Goal: Task Accomplishment & Management: Use online tool/utility

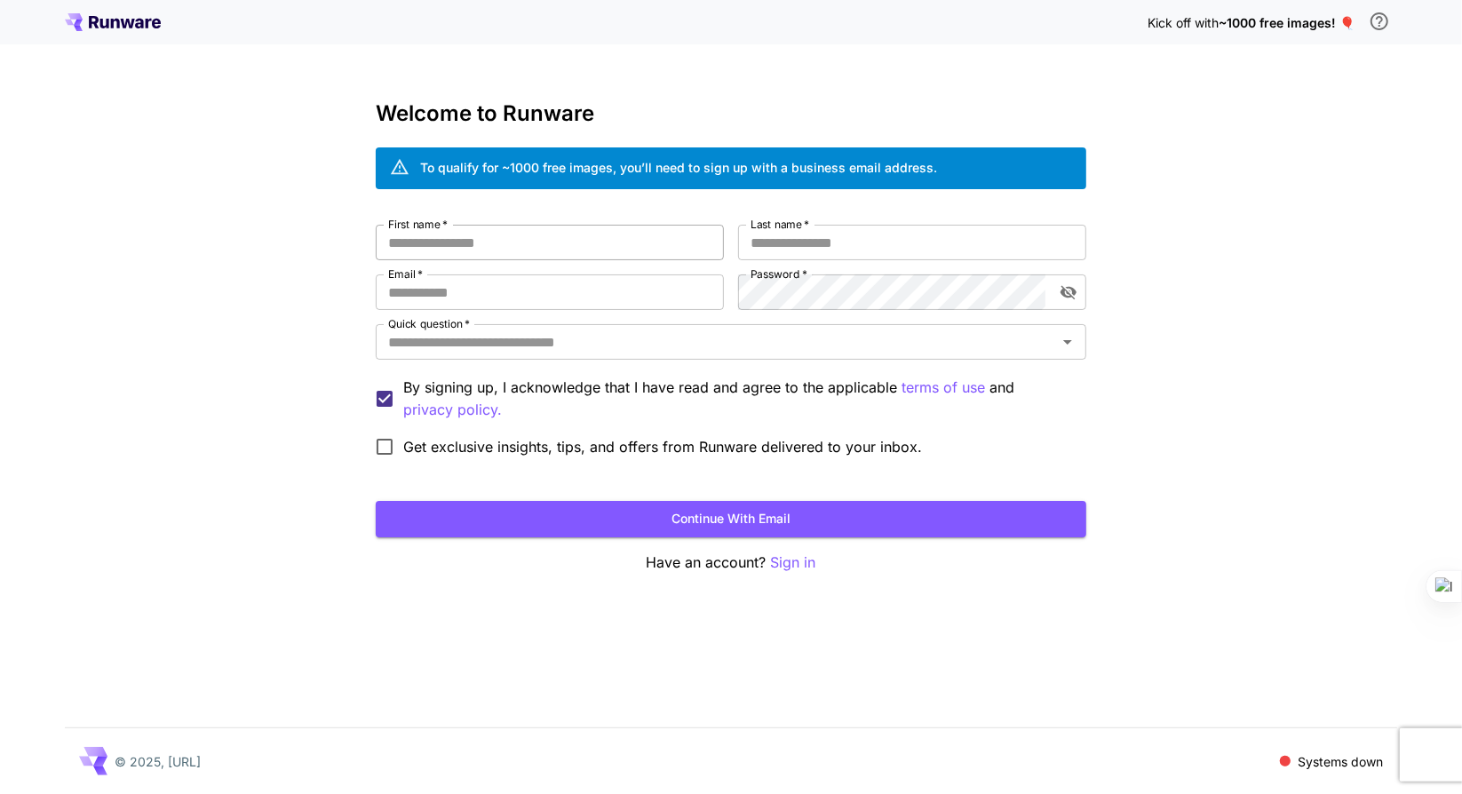
click at [545, 243] on input "First name   *" at bounding box center [550, 243] width 348 height 36
type input "******"
type input "*"
paste input "**********"
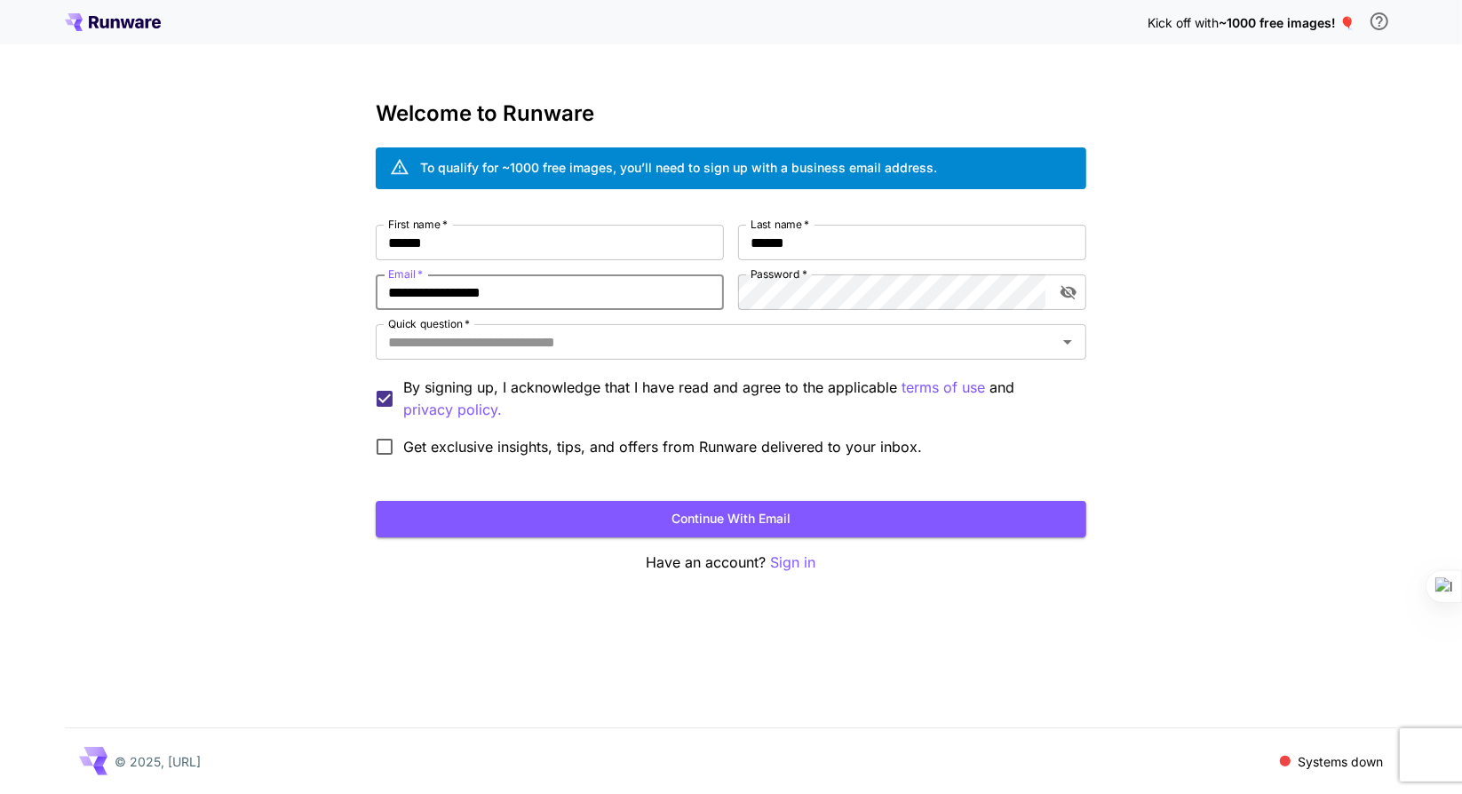
type input "**********"
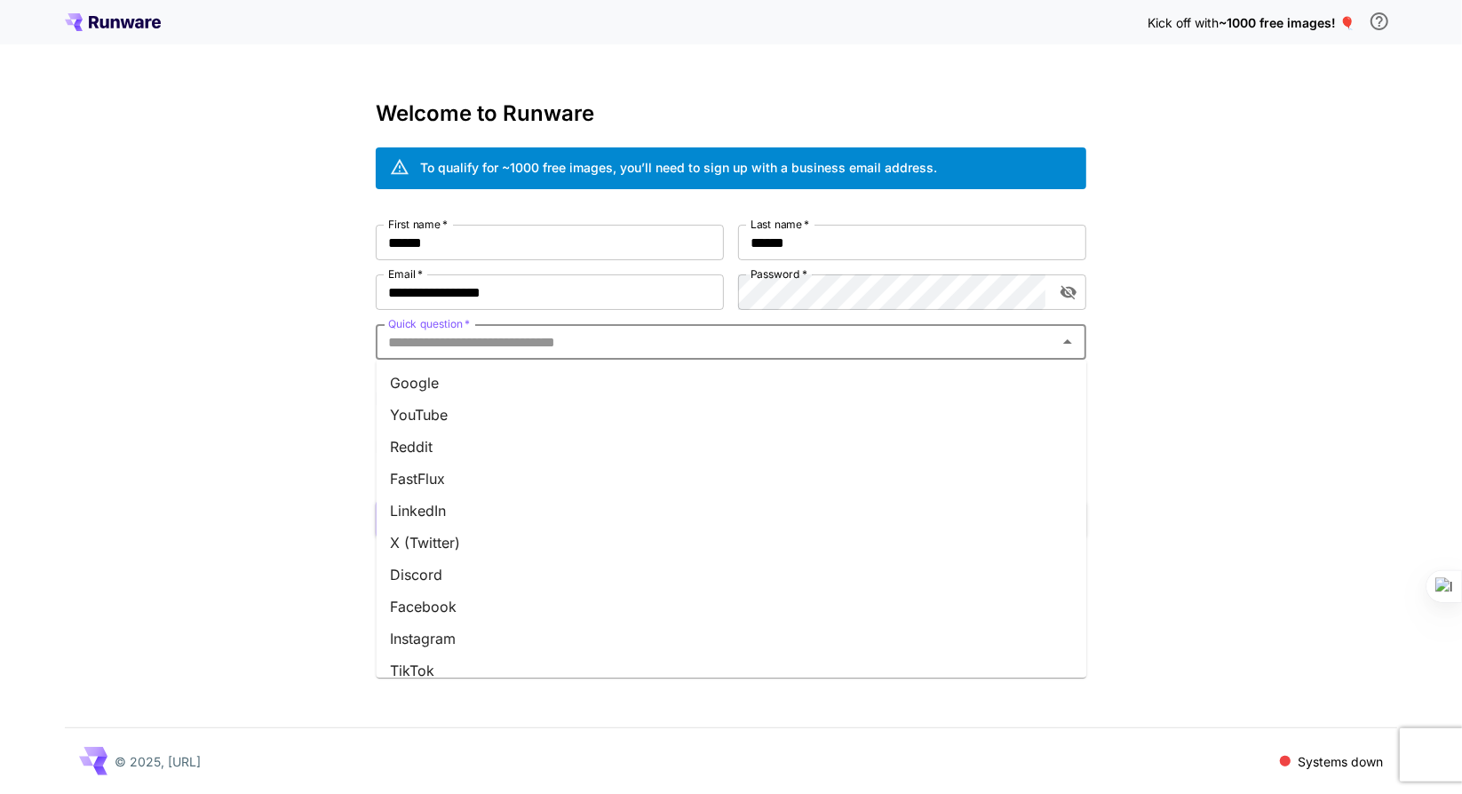
click at [563, 345] on input "Quick question   *" at bounding box center [716, 342] width 671 height 25
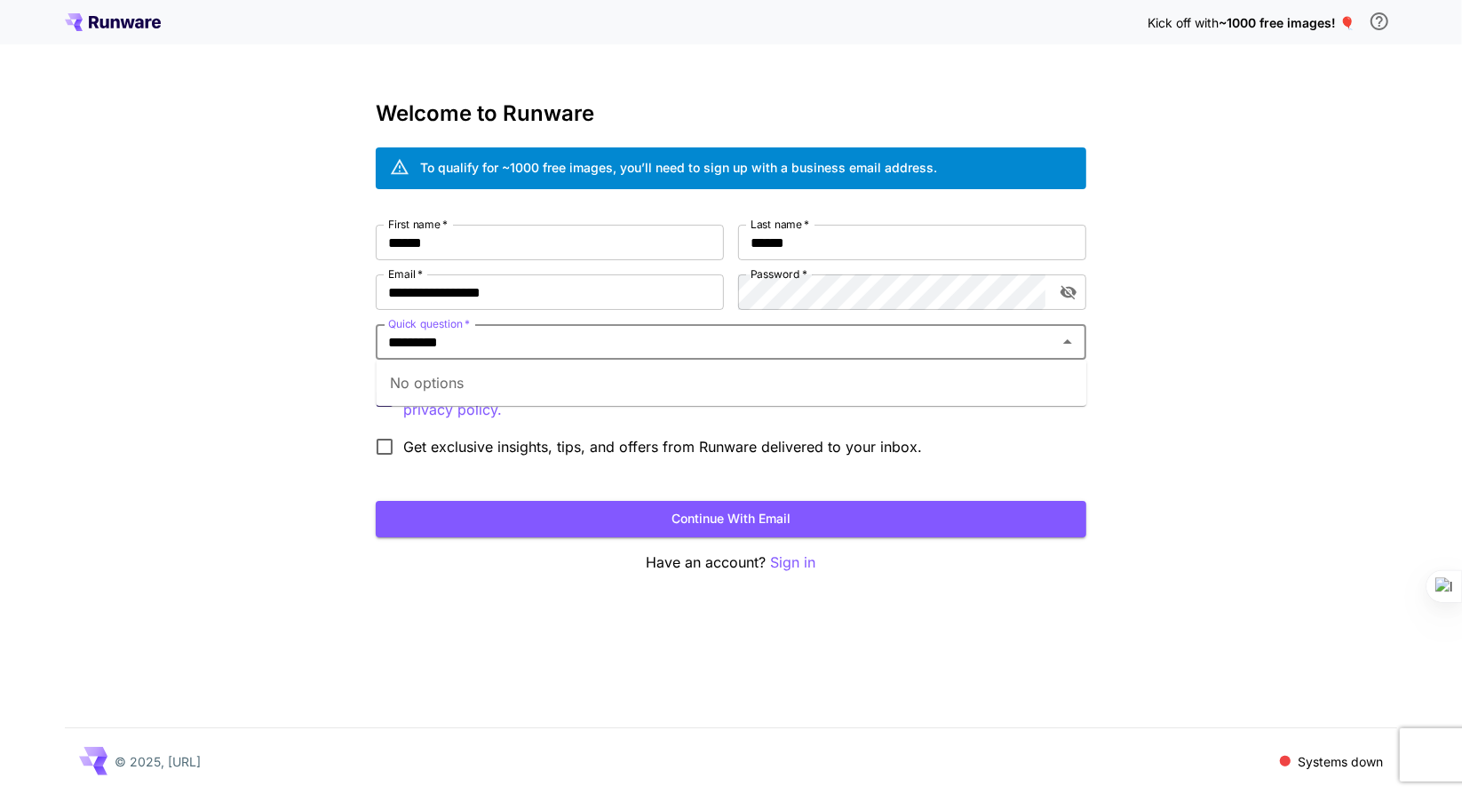
type input "*********"
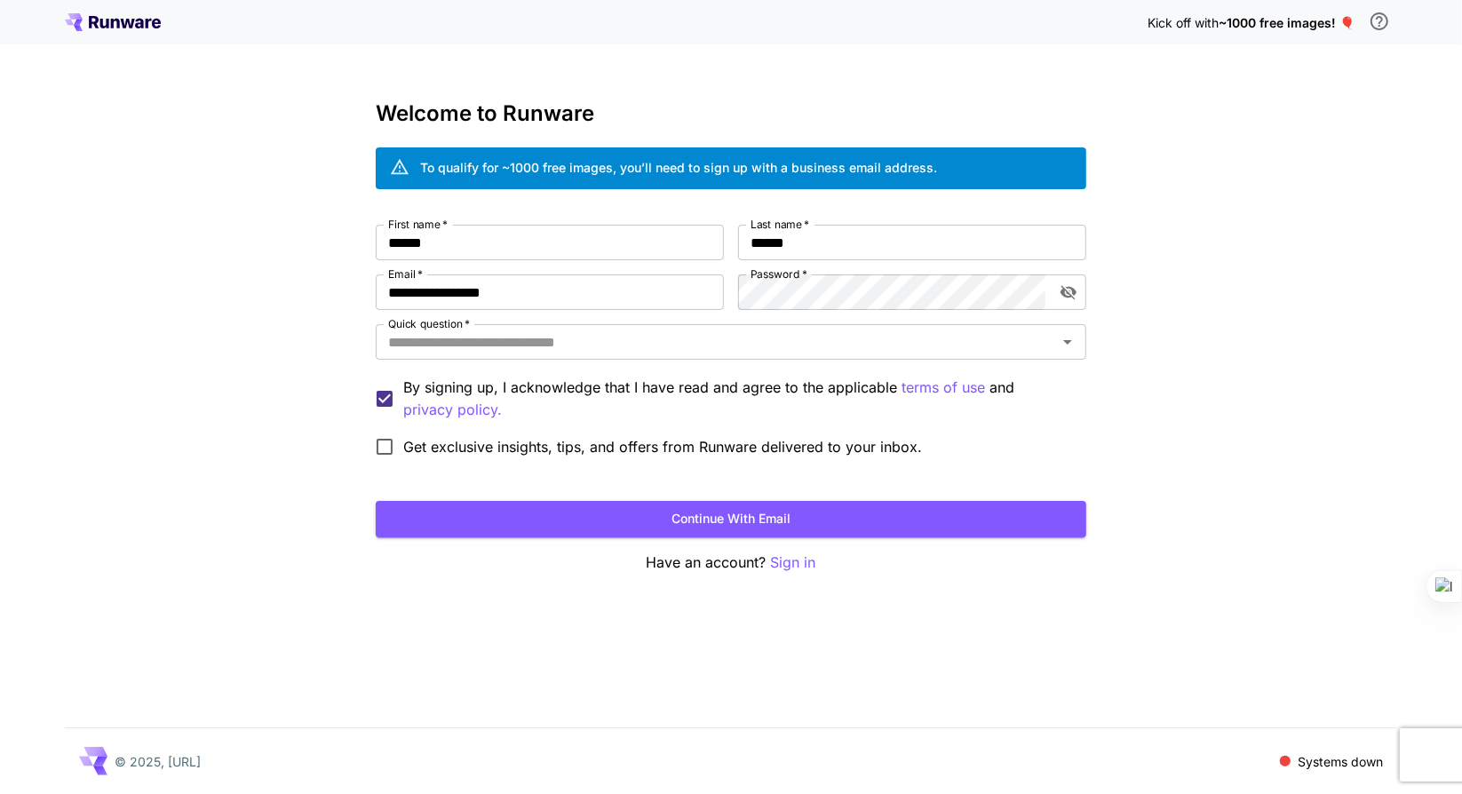
click at [164, 332] on div "**********" at bounding box center [731, 397] width 1462 height 794
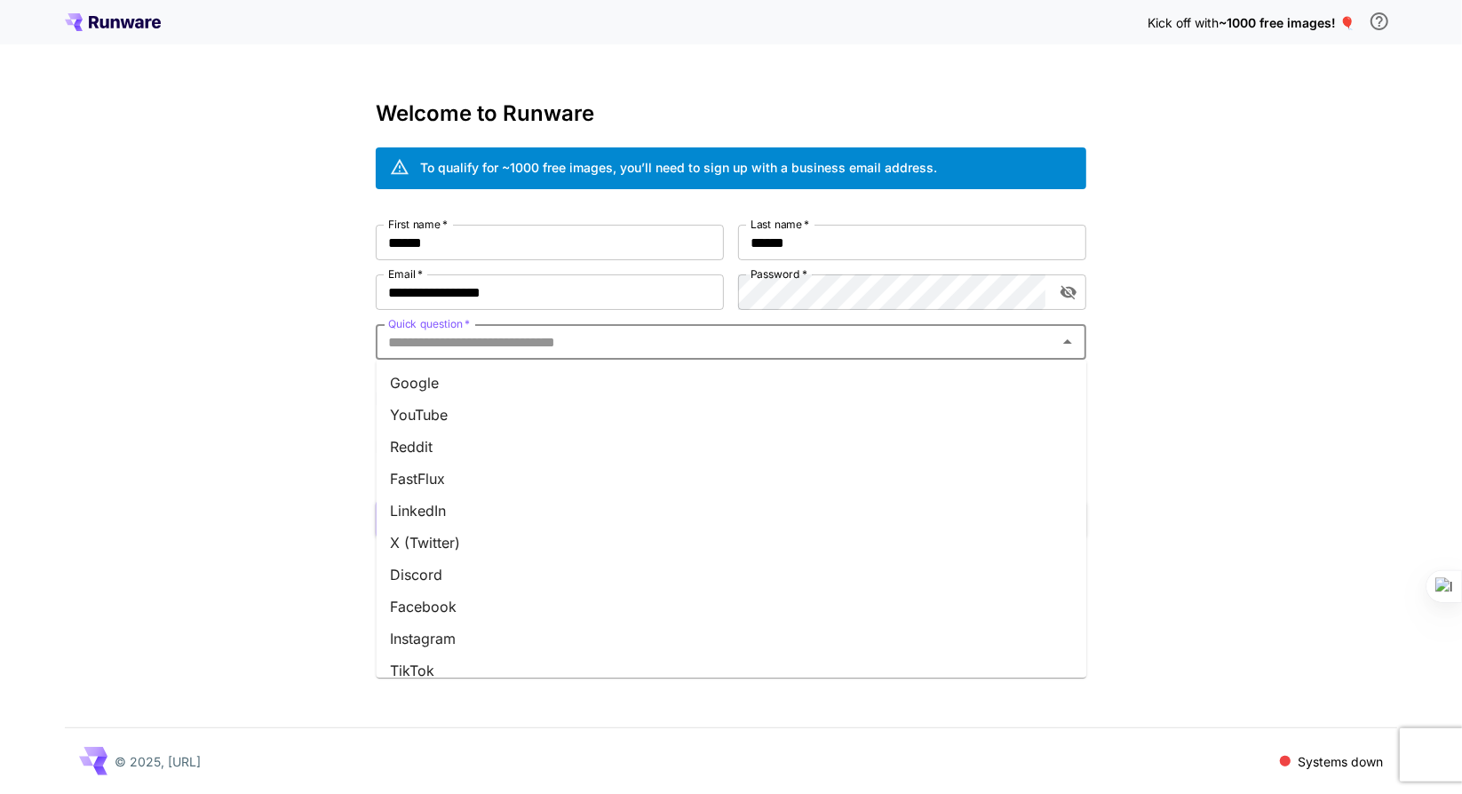
click at [565, 342] on input "Quick question   *" at bounding box center [716, 342] width 671 height 25
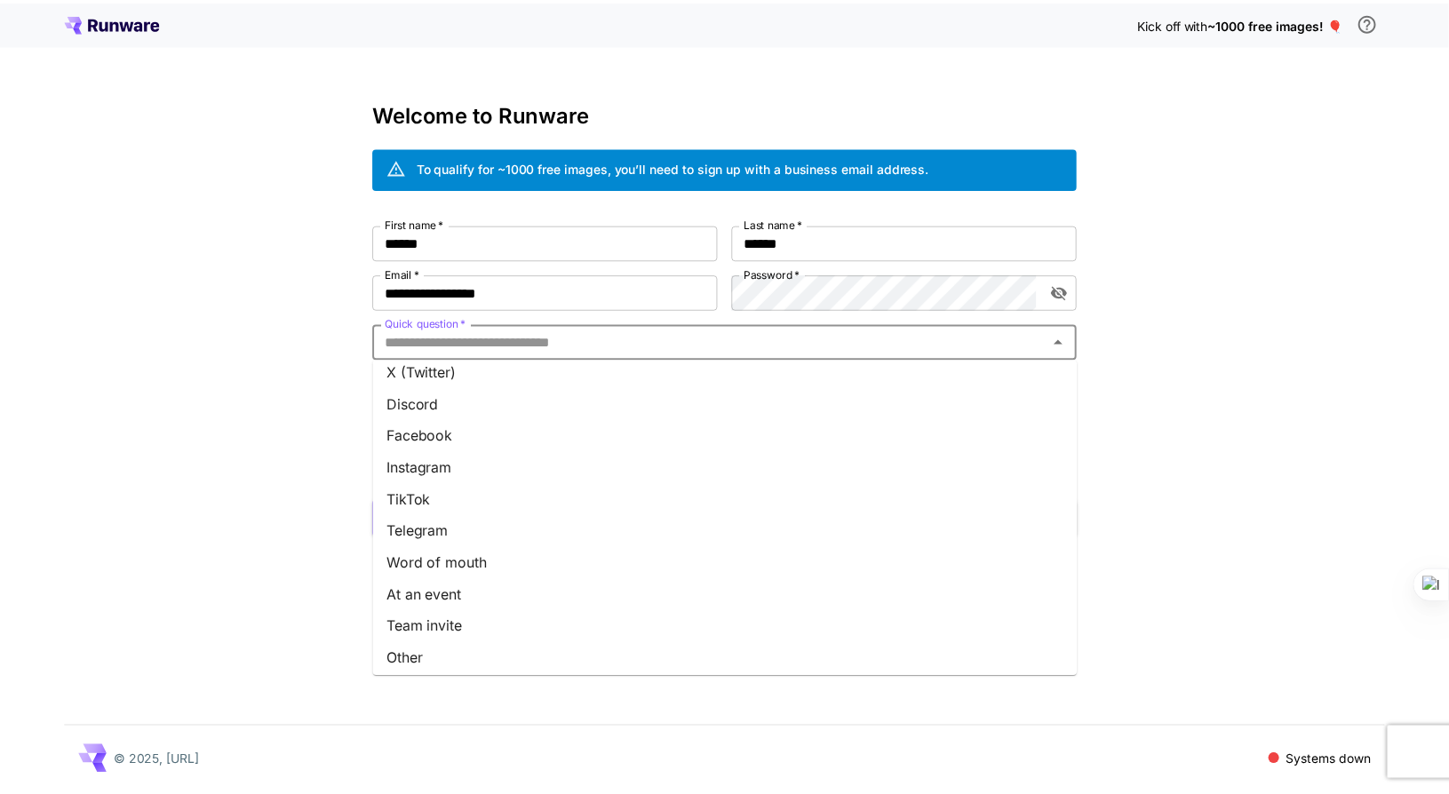
scroll to position [176, 0]
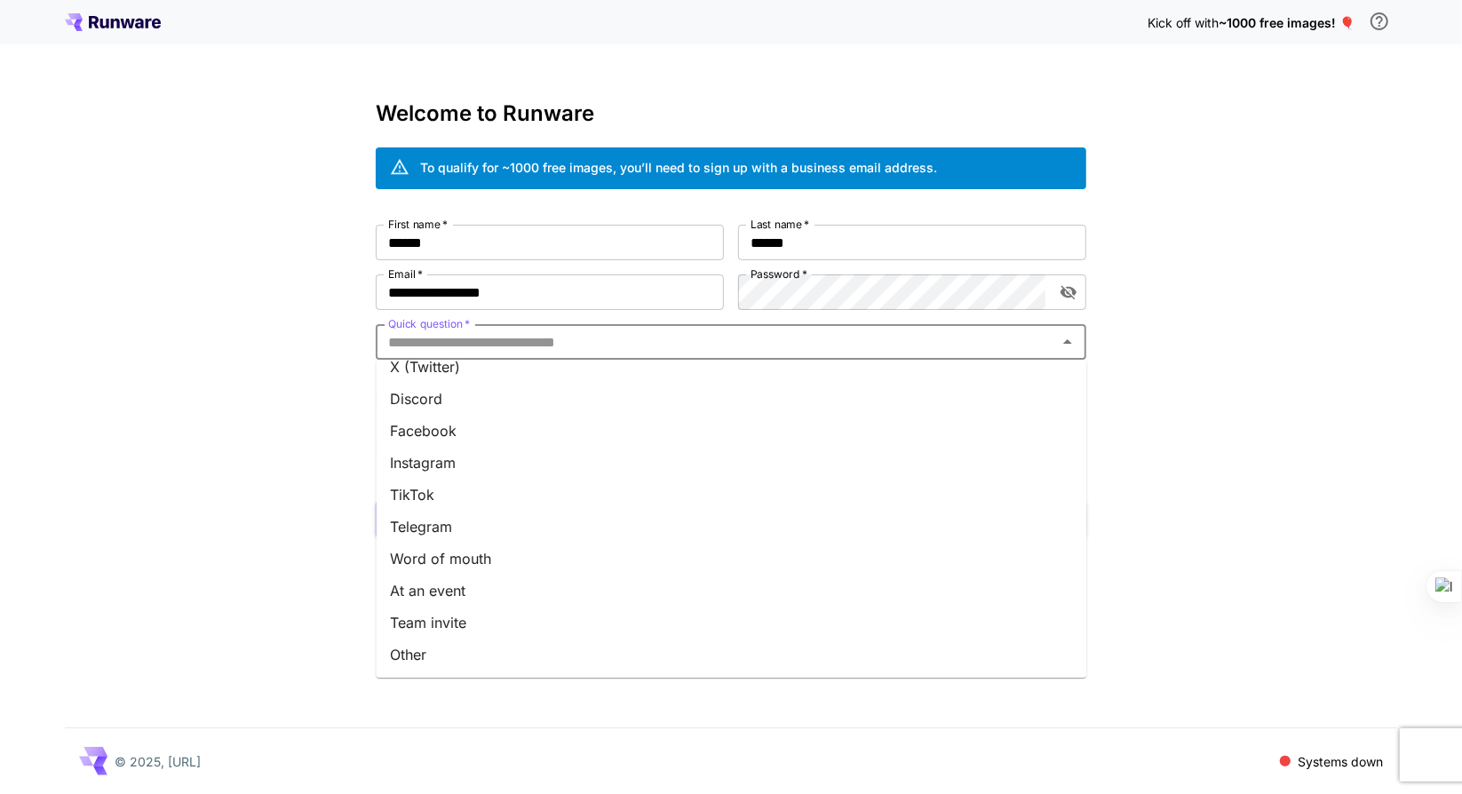
click at [551, 646] on li "Other" at bounding box center [731, 655] width 711 height 32
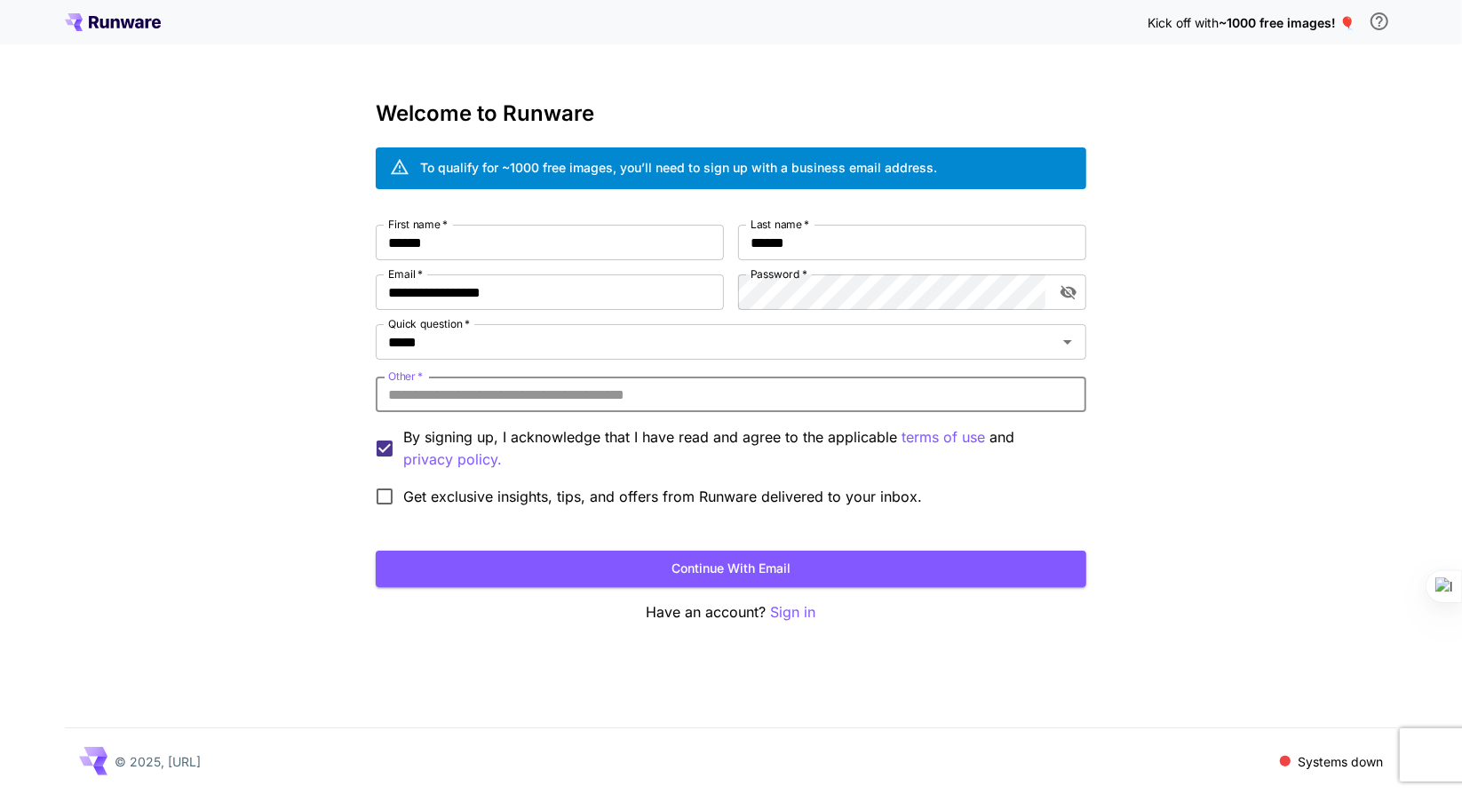
click at [481, 382] on input "Other   *" at bounding box center [731, 395] width 711 height 36
type input "*********"
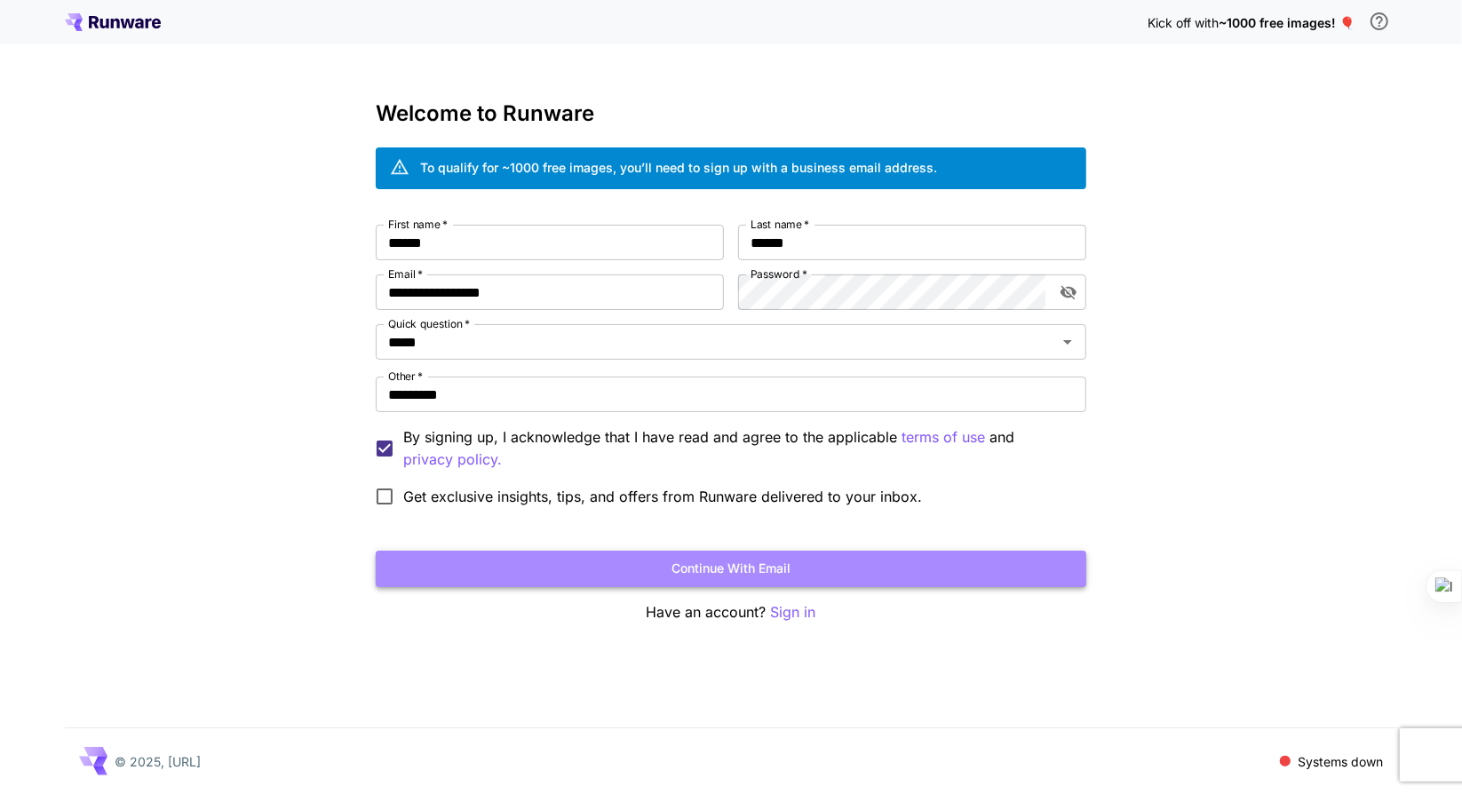
click at [689, 571] on button "Continue with email" at bounding box center [731, 569] width 711 height 36
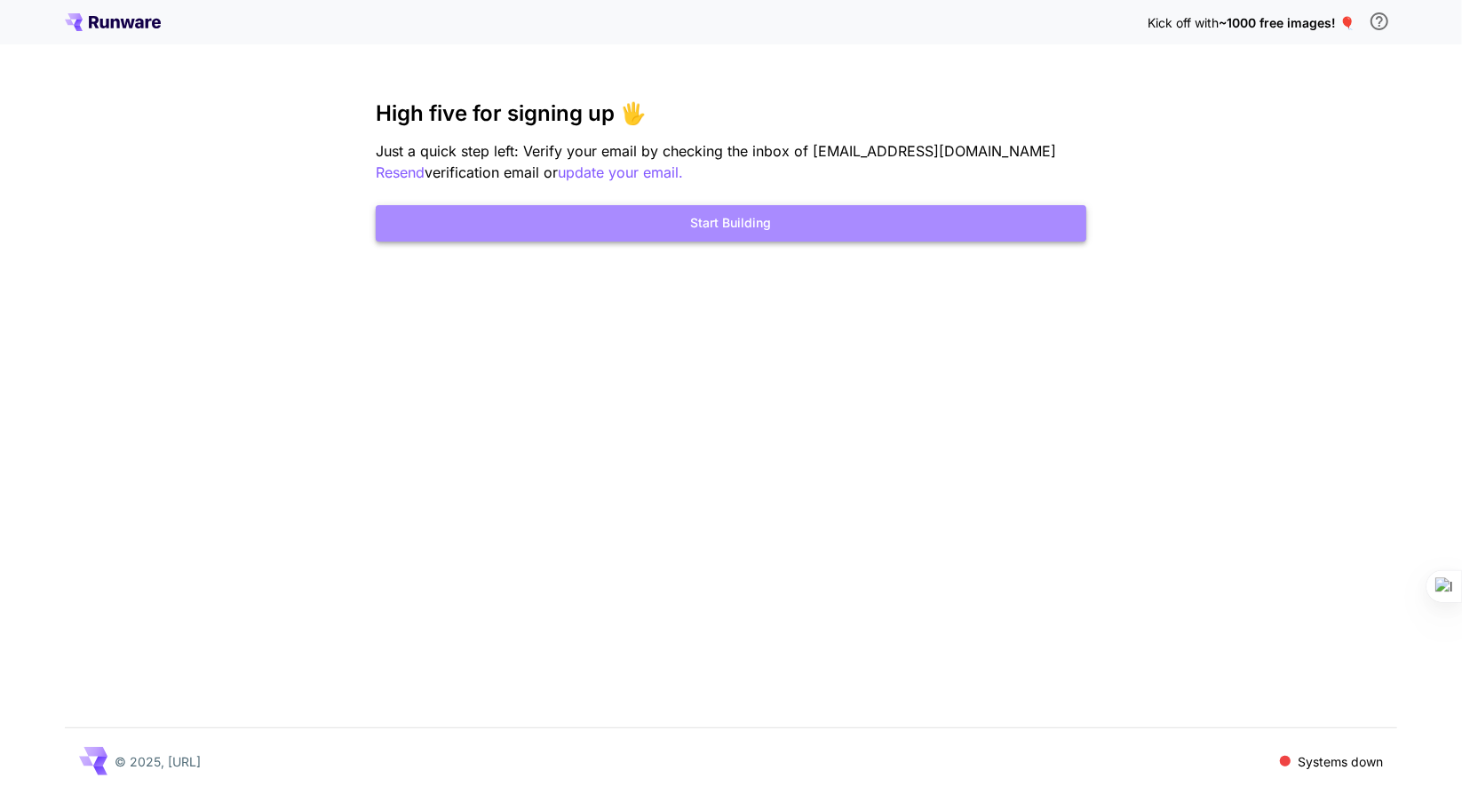
click at [825, 232] on button "Start Building" at bounding box center [731, 223] width 711 height 36
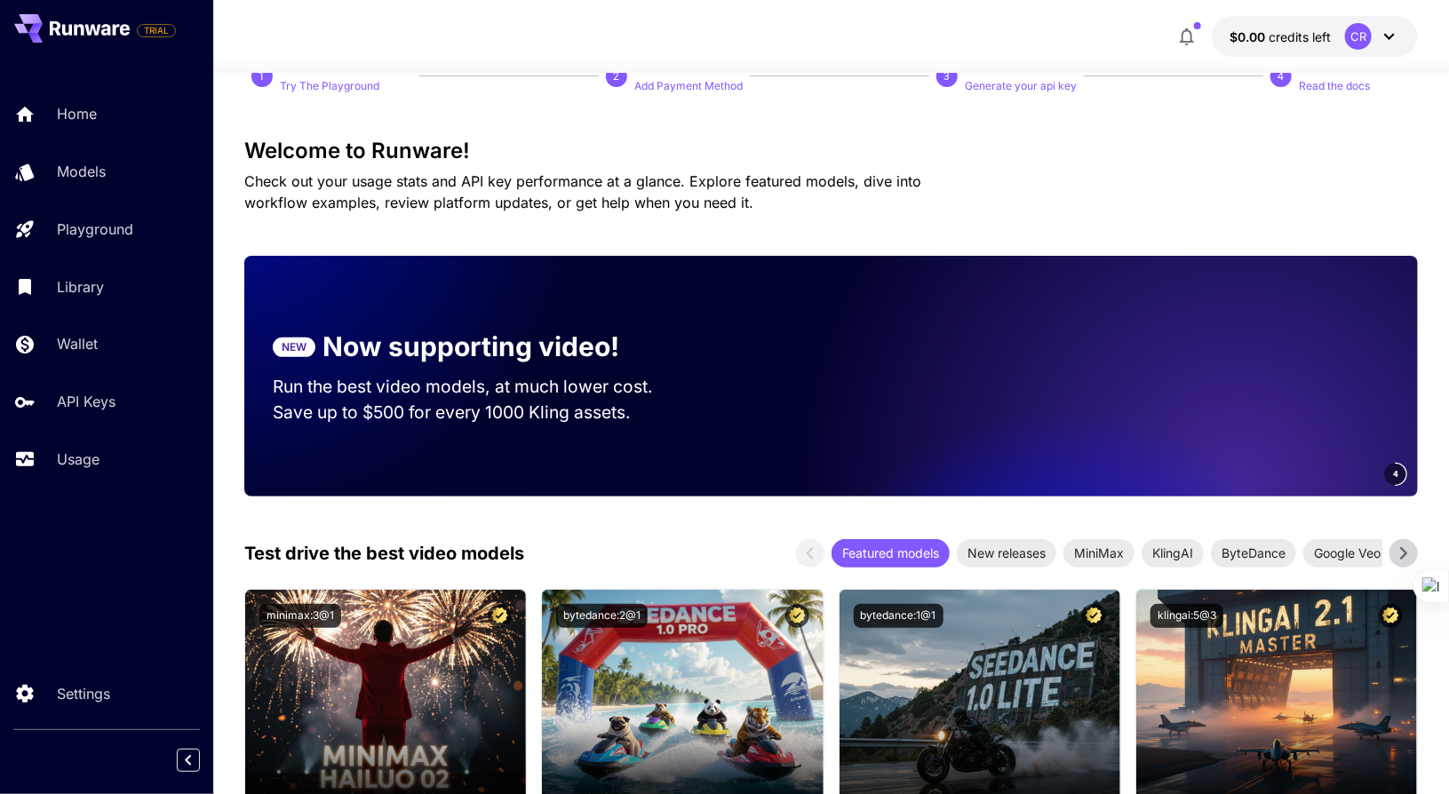
scroll to position [178, 0]
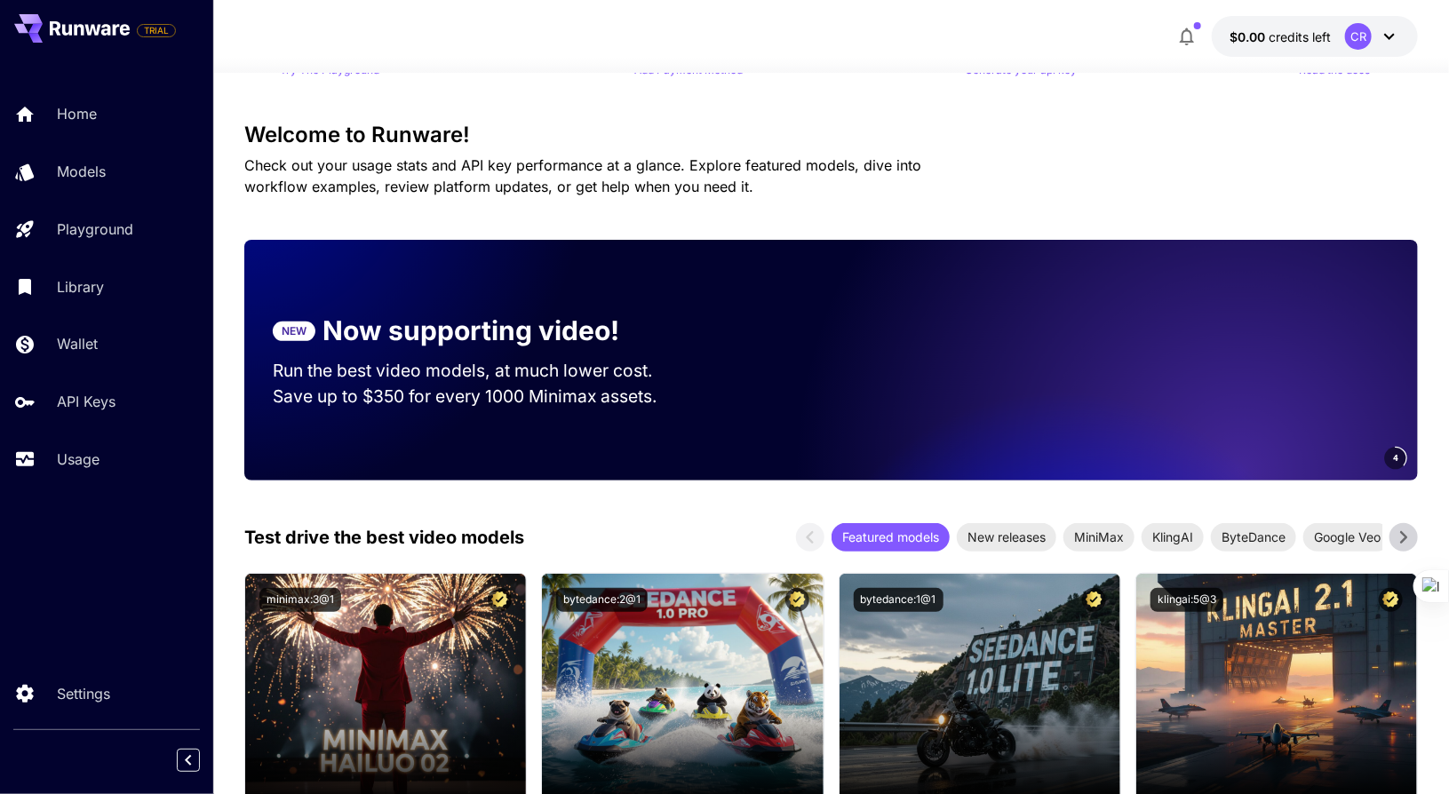
click at [1384, 35] on icon at bounding box center [1389, 36] width 21 height 21
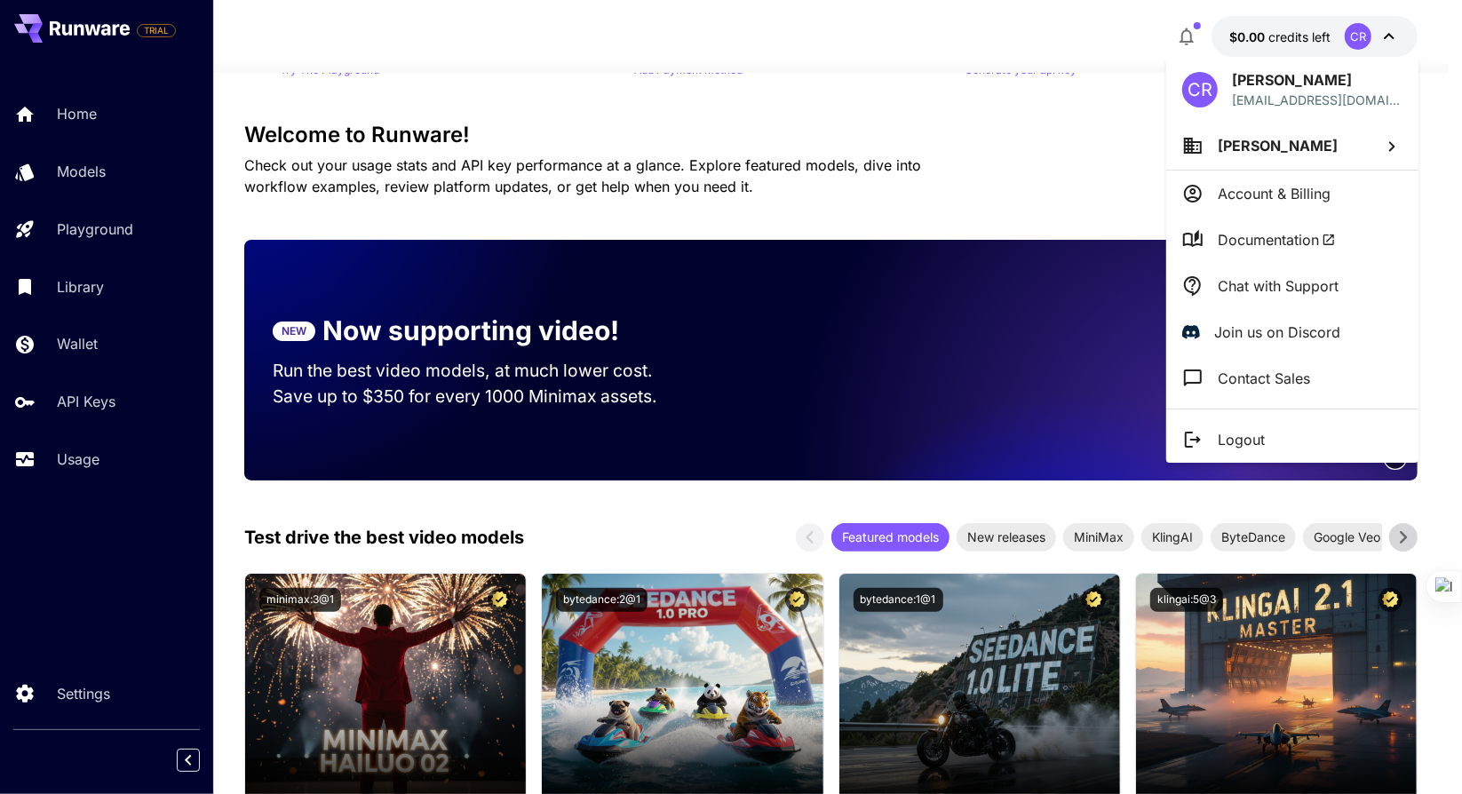
click at [65, 521] on div at bounding box center [731, 397] width 1462 height 794
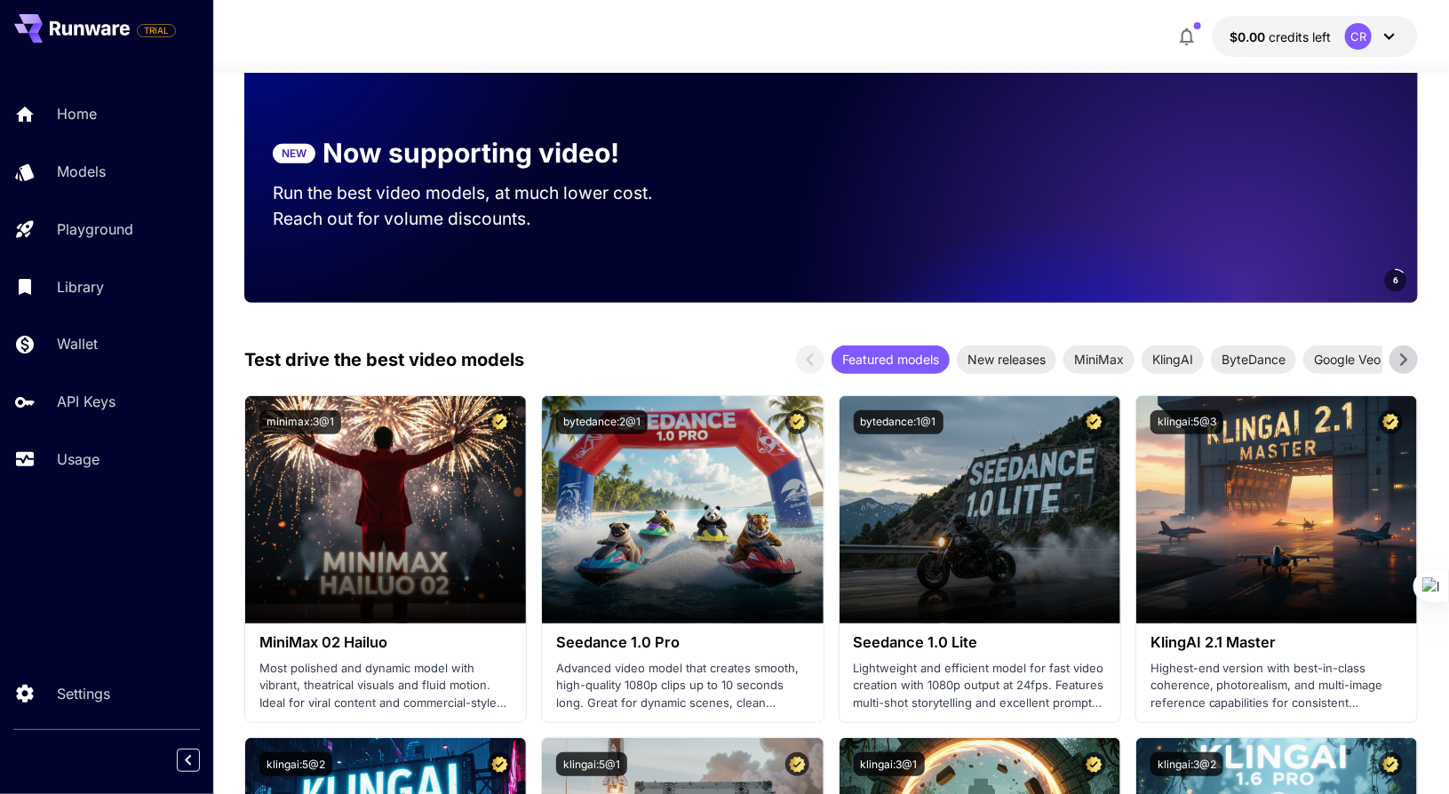
scroll to position [0, 0]
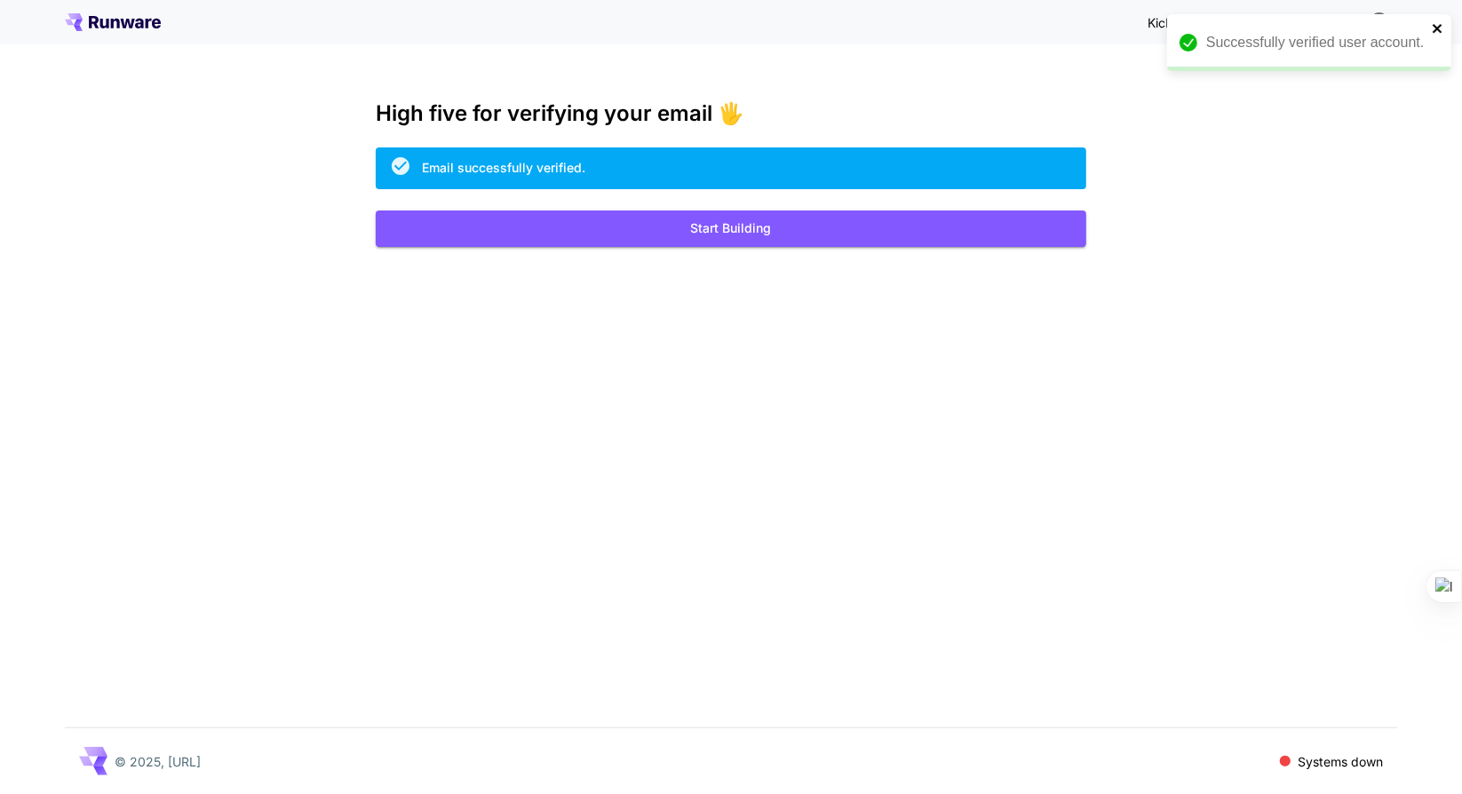
click at [1437, 28] on icon "close" at bounding box center [1437, 28] width 9 height 9
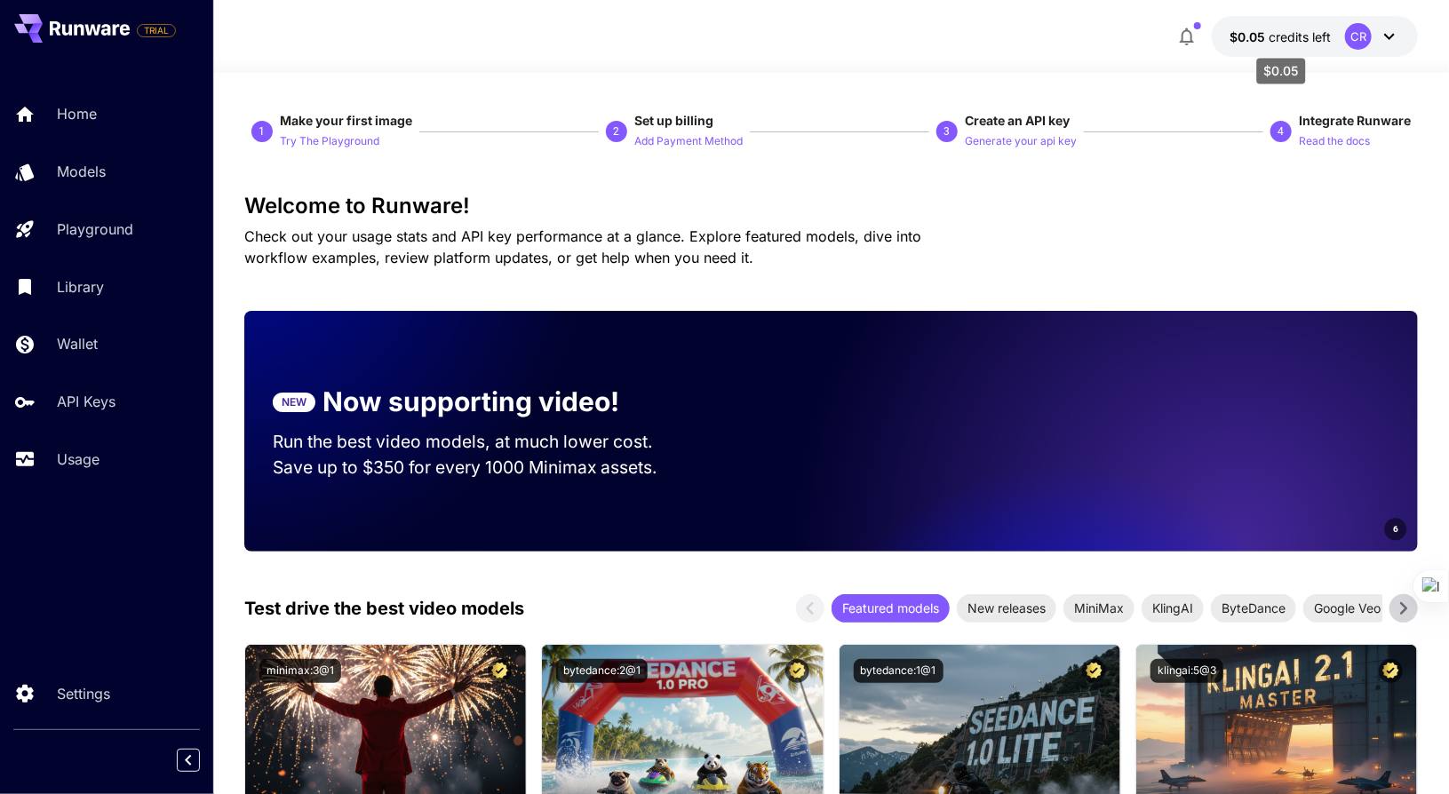
click at [1270, 40] on span "credits left" at bounding box center [1300, 36] width 62 height 15
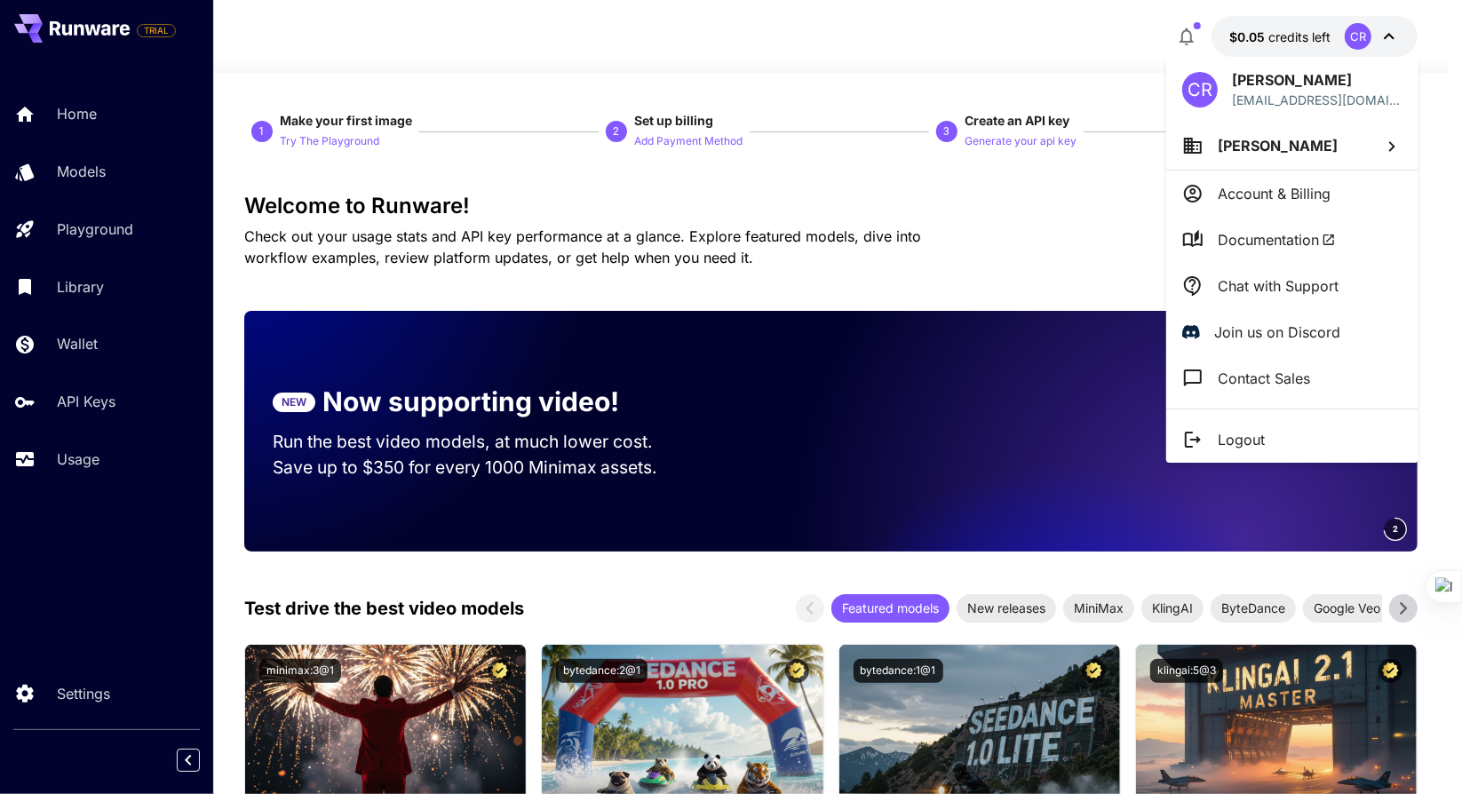
click at [460, 248] on div at bounding box center [731, 397] width 1462 height 794
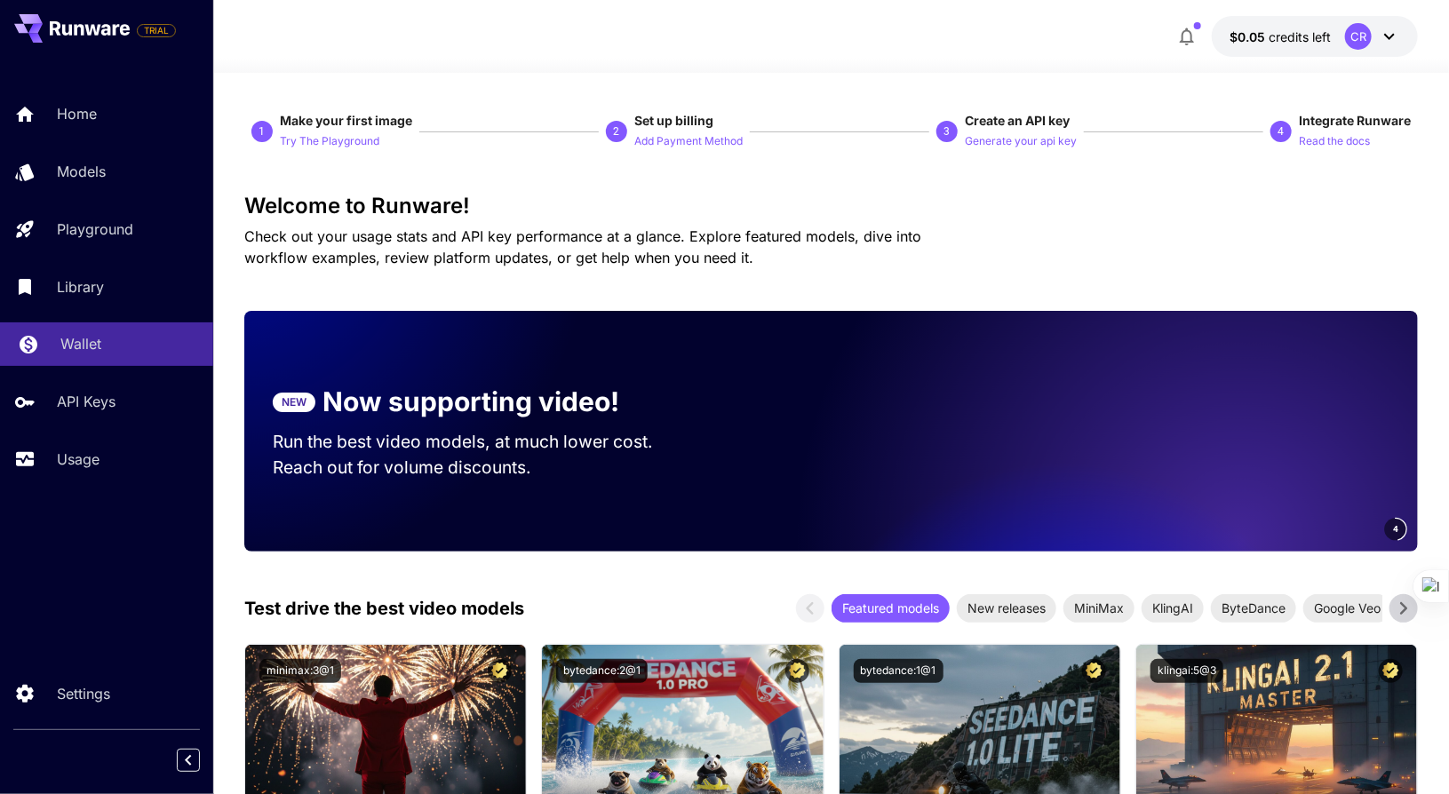
click at [73, 347] on p "Wallet" at bounding box center [80, 343] width 41 height 21
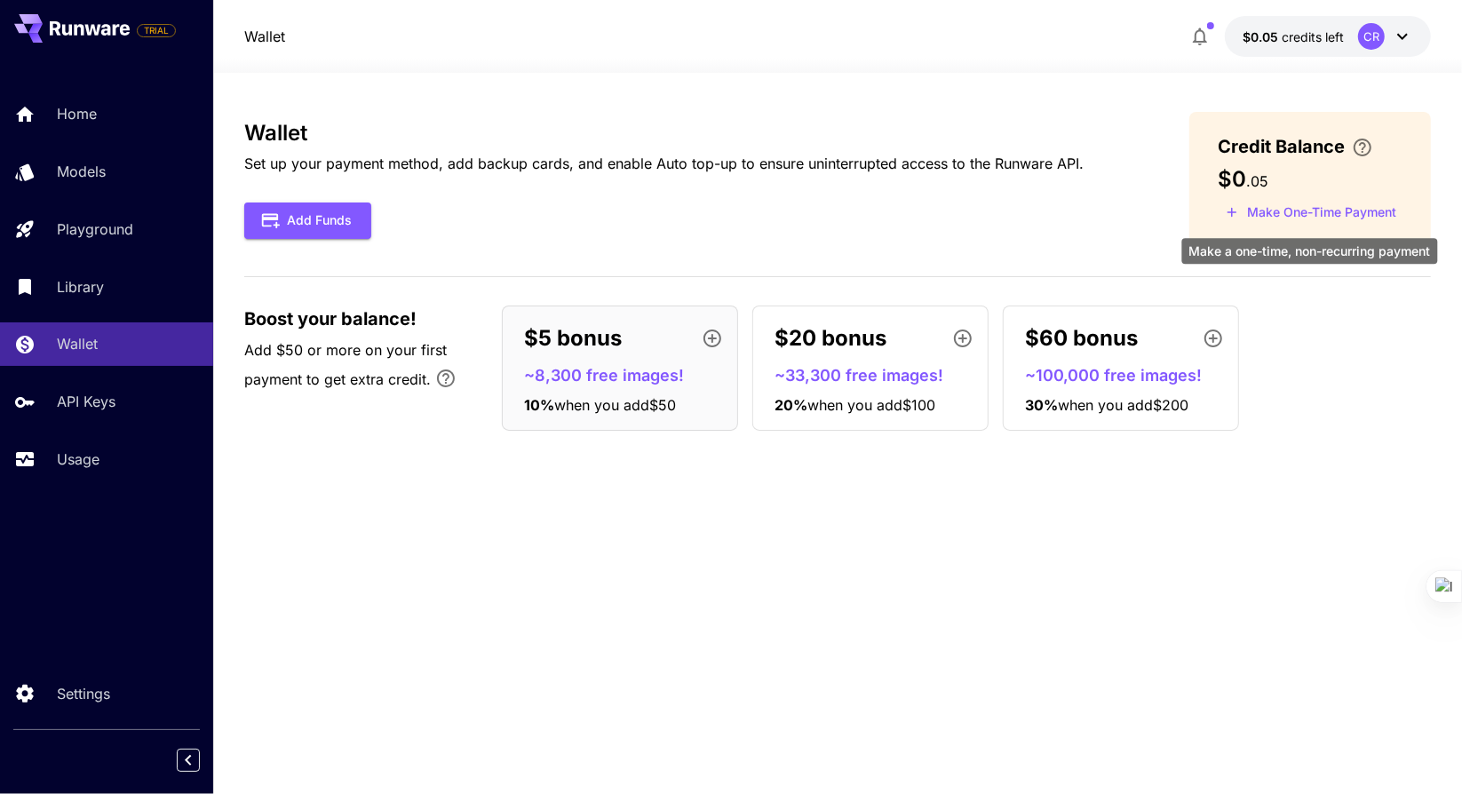
click at [1280, 211] on button "Make One-Time Payment" at bounding box center [1311, 213] width 187 height 28
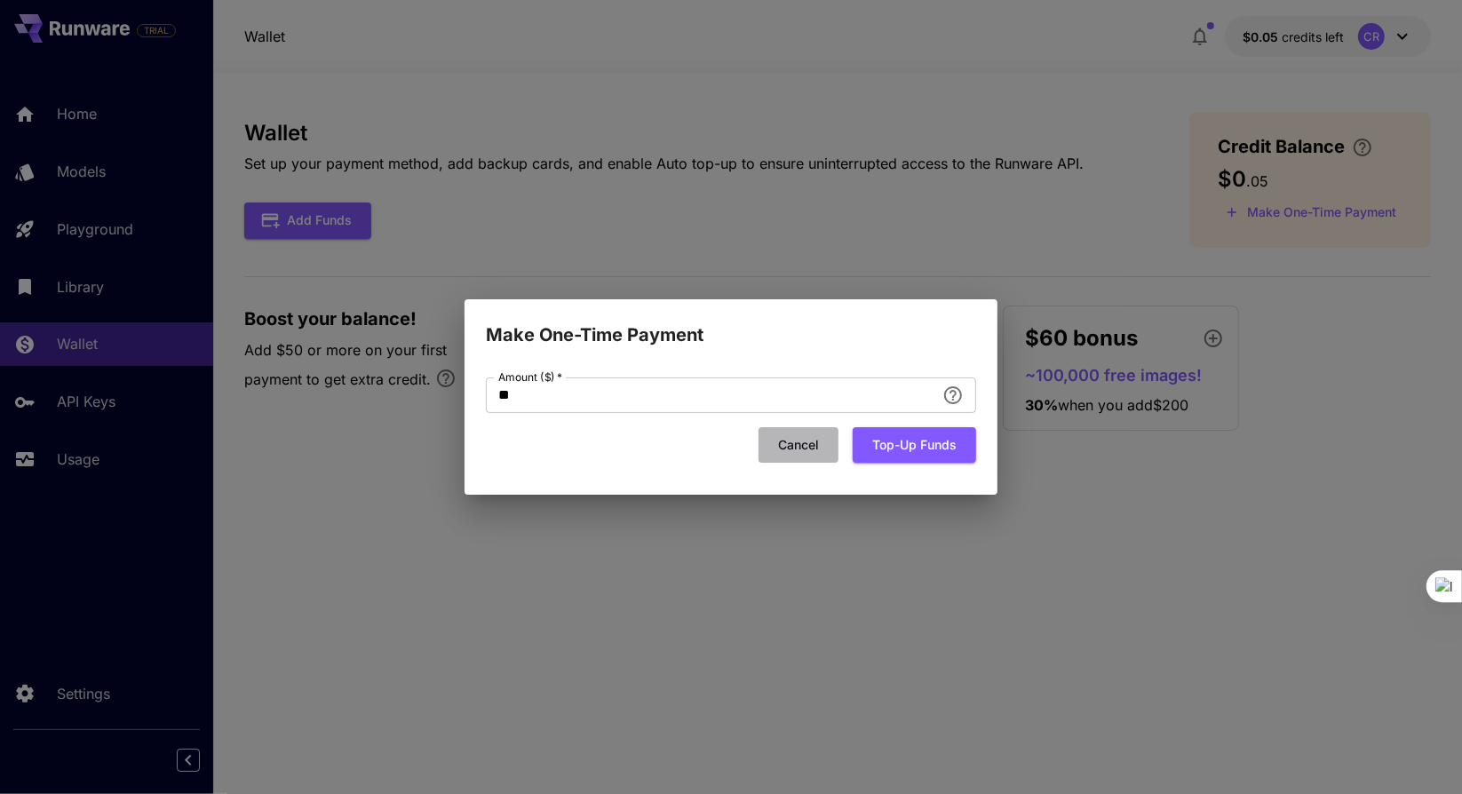
click at [803, 440] on button "Cancel" at bounding box center [799, 445] width 80 height 36
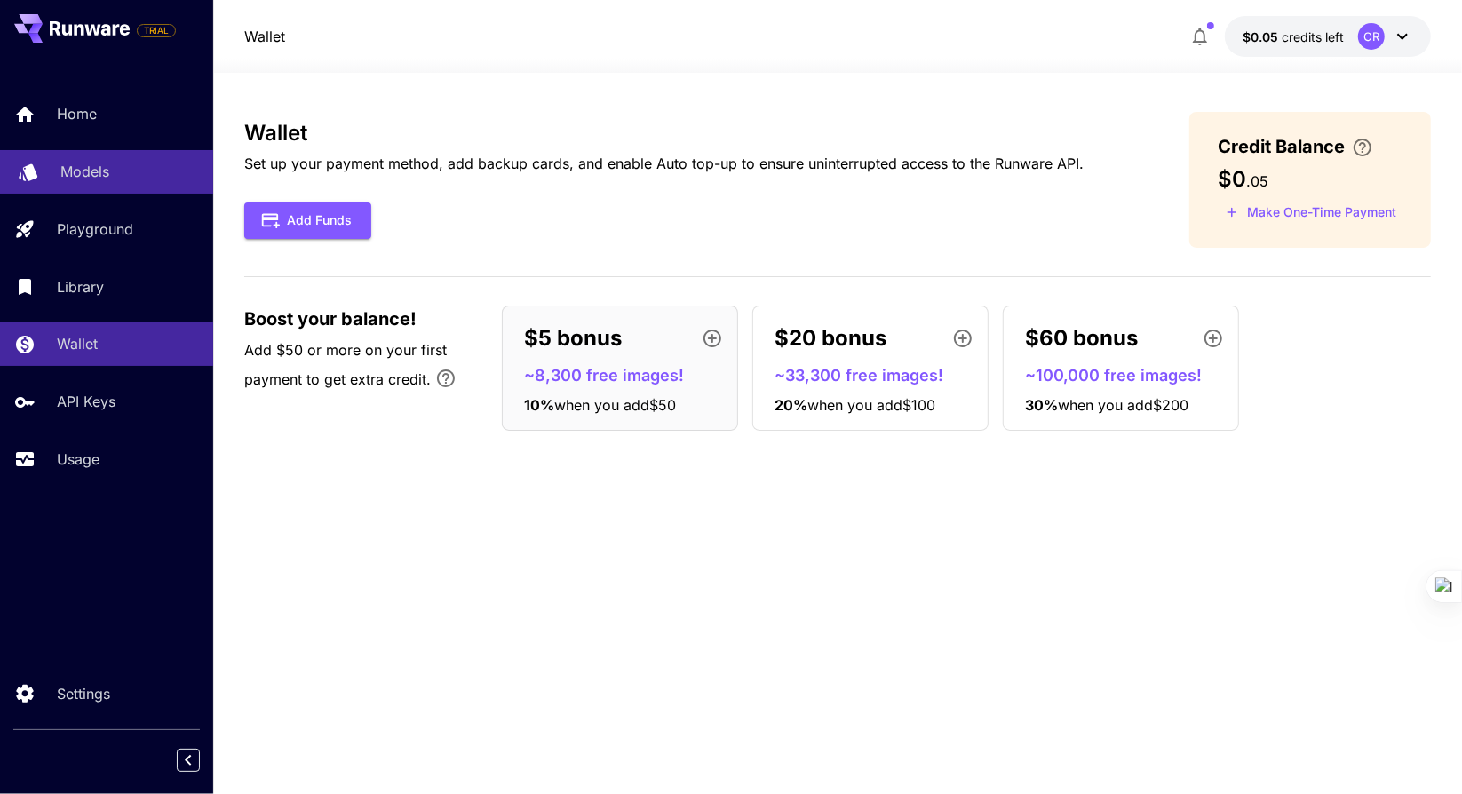
click at [86, 179] on p "Models" at bounding box center [84, 171] width 49 height 21
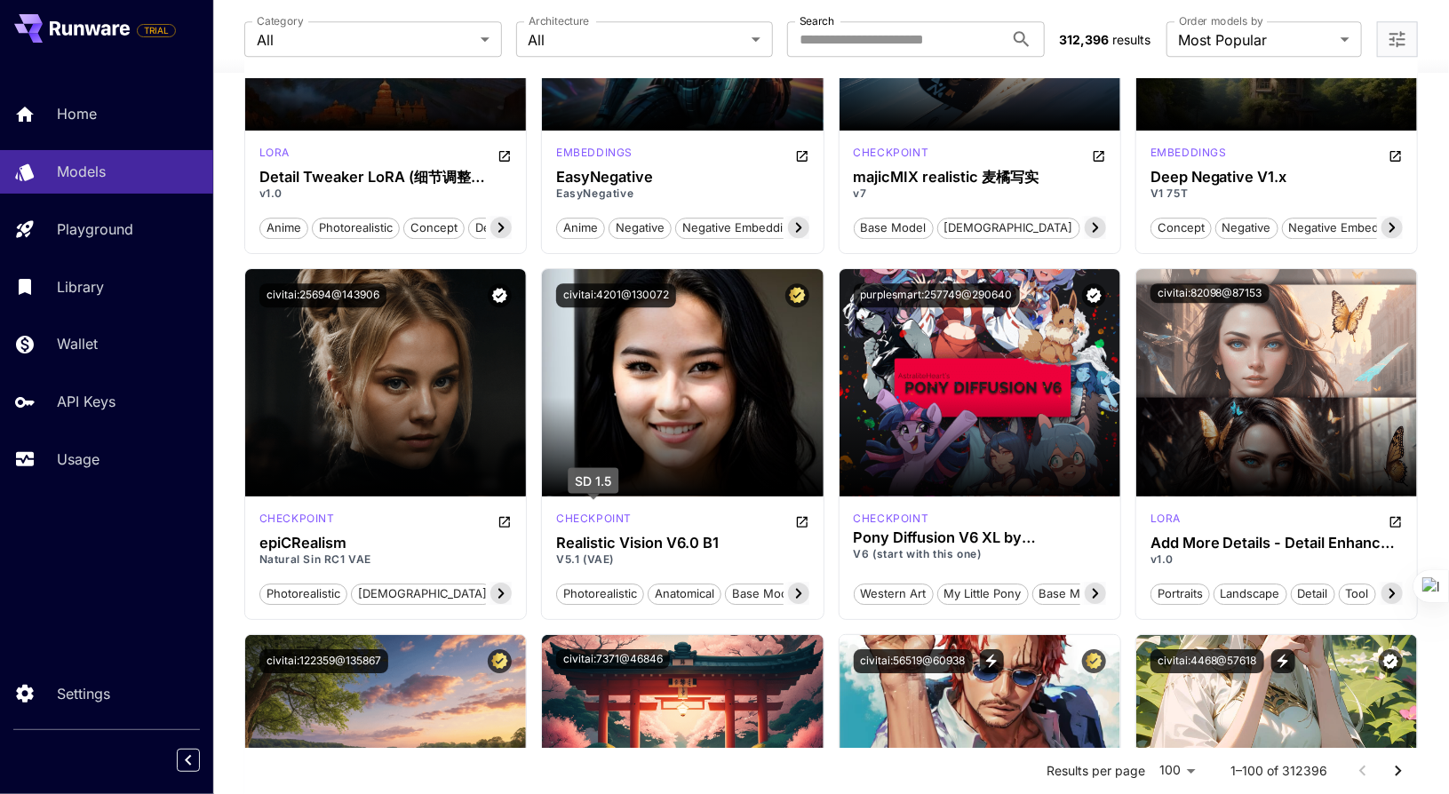
scroll to position [2843, 0]
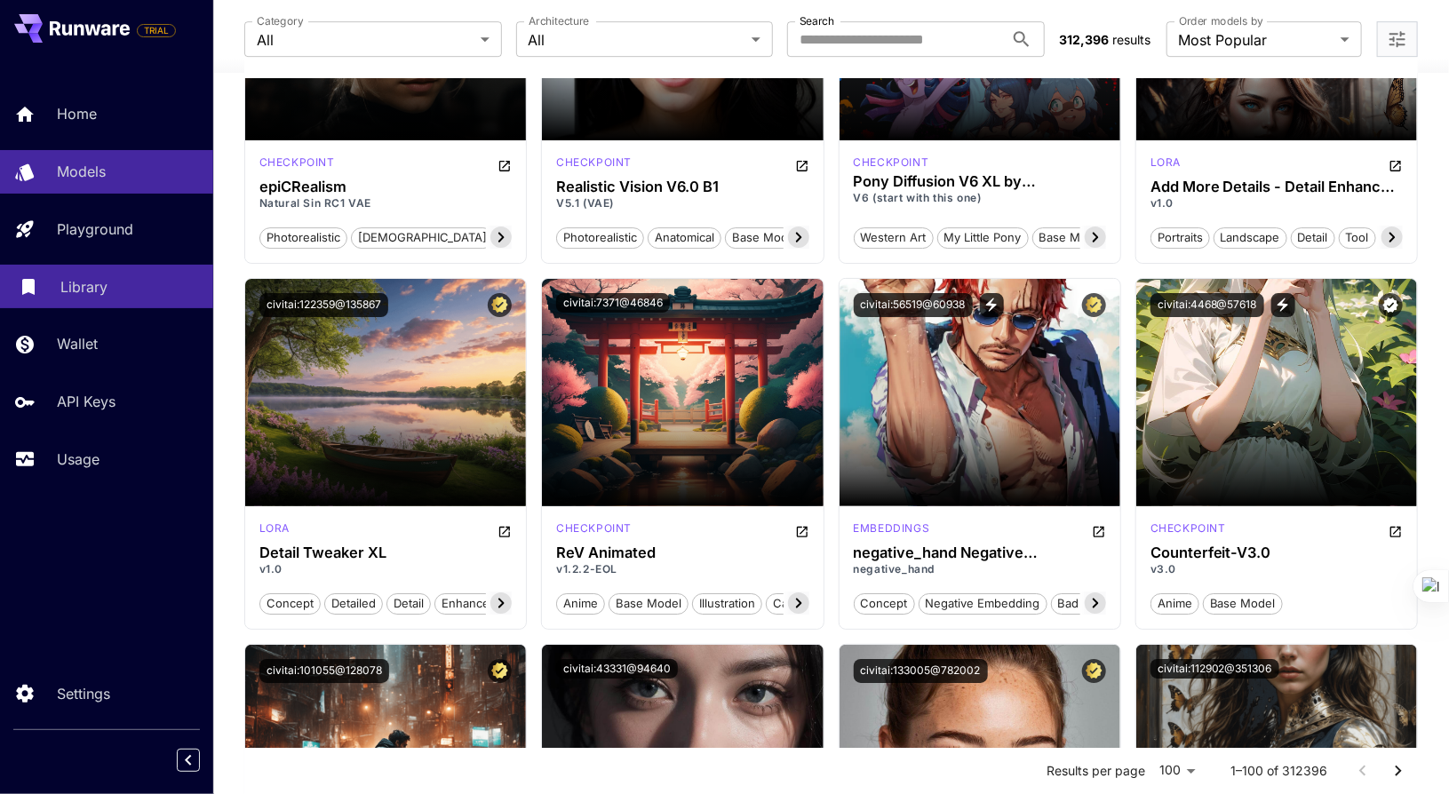
click at [84, 298] on p "Library" at bounding box center [83, 286] width 47 height 21
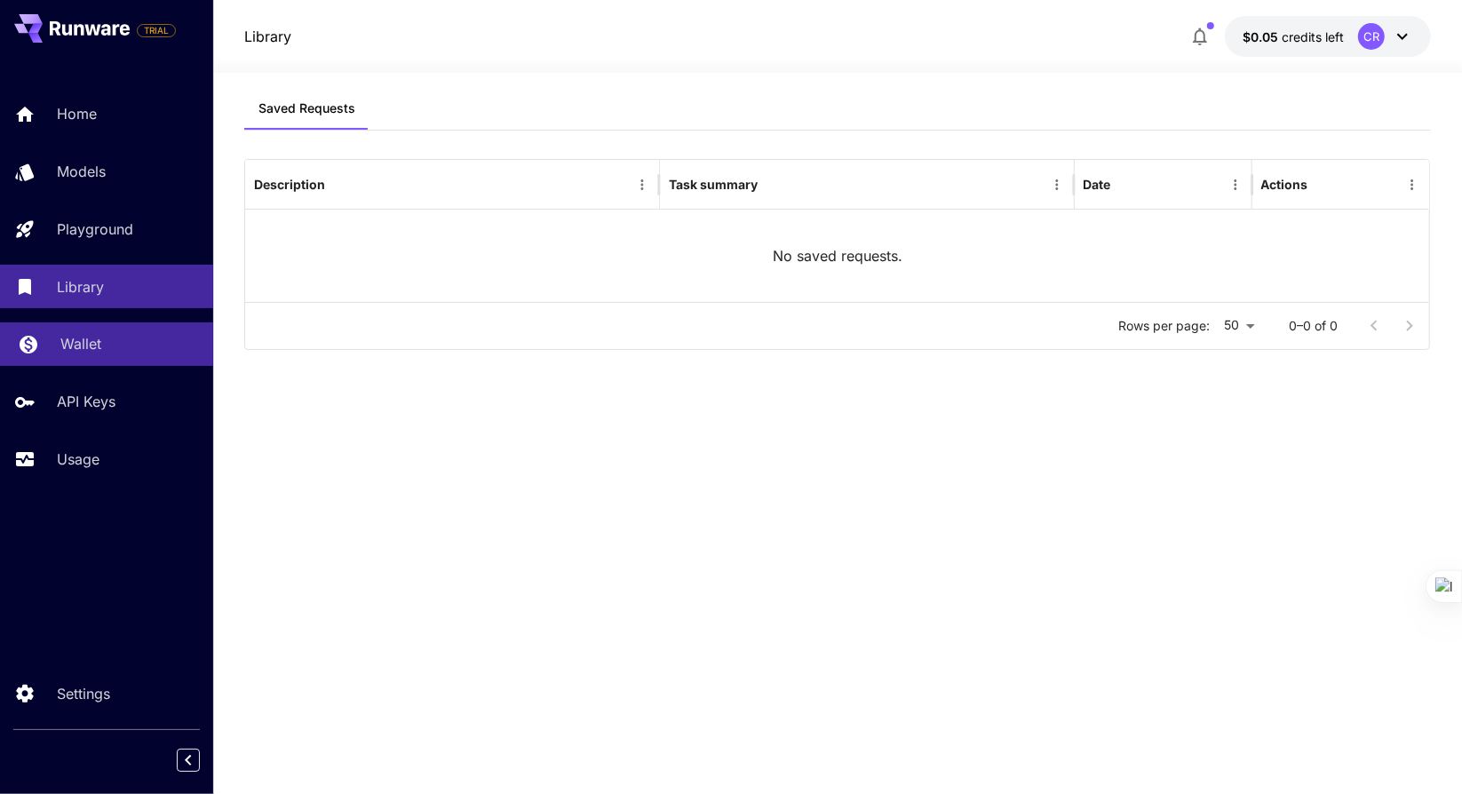
click at [84, 361] on link "Wallet" at bounding box center [106, 344] width 213 height 44
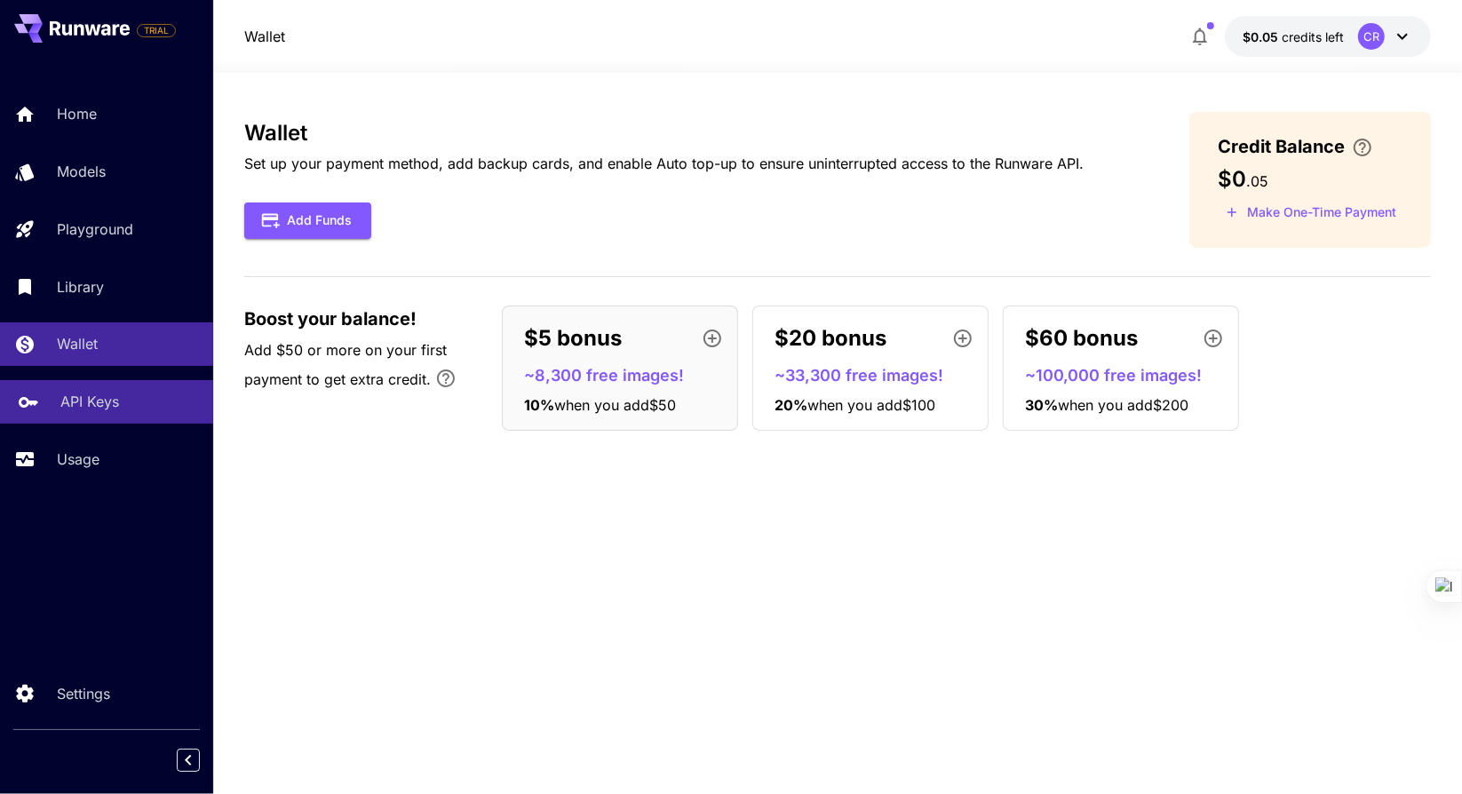
click at [84, 403] on p "API Keys" at bounding box center [89, 401] width 59 height 21
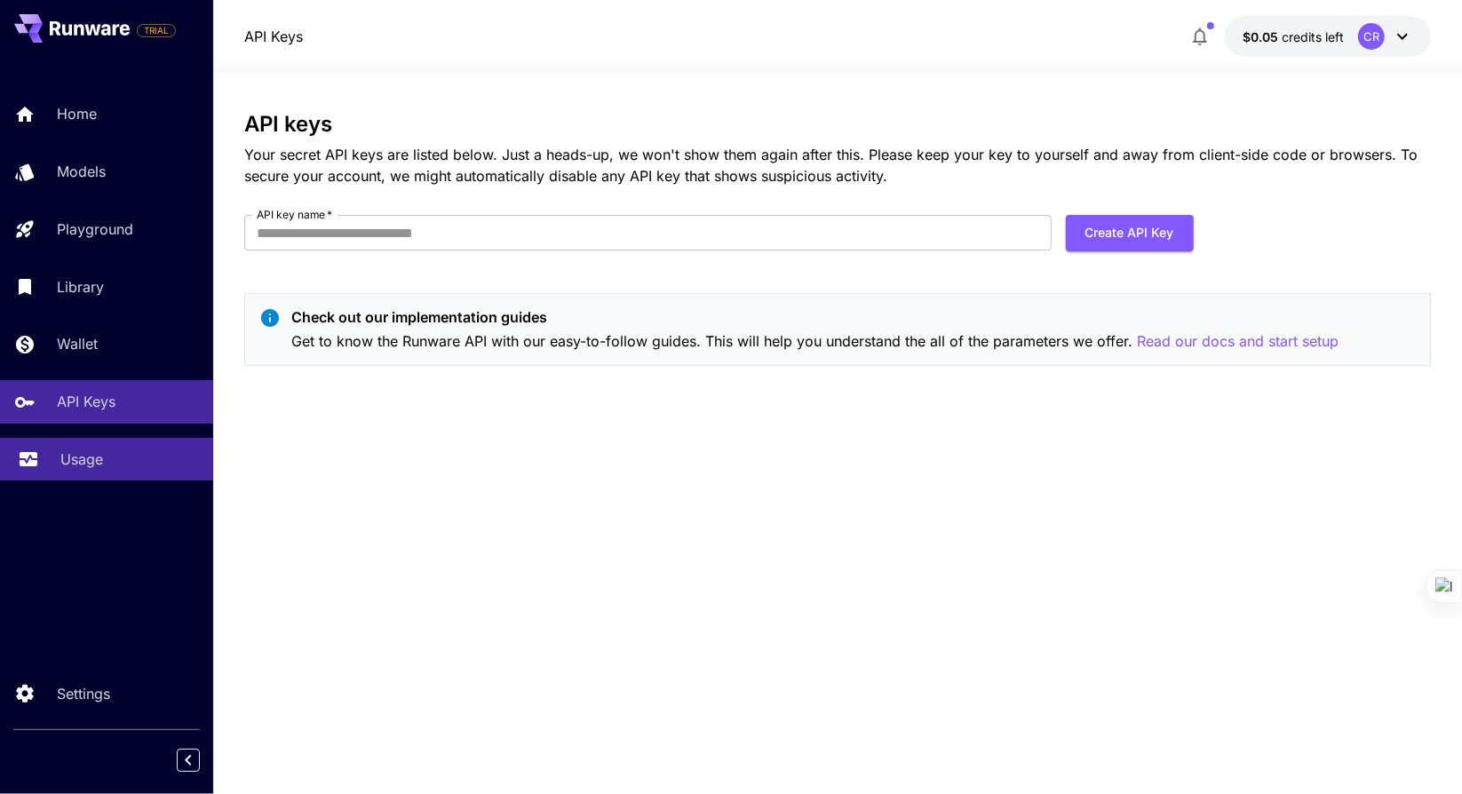
click at [80, 470] on p "Usage" at bounding box center [81, 459] width 43 height 21
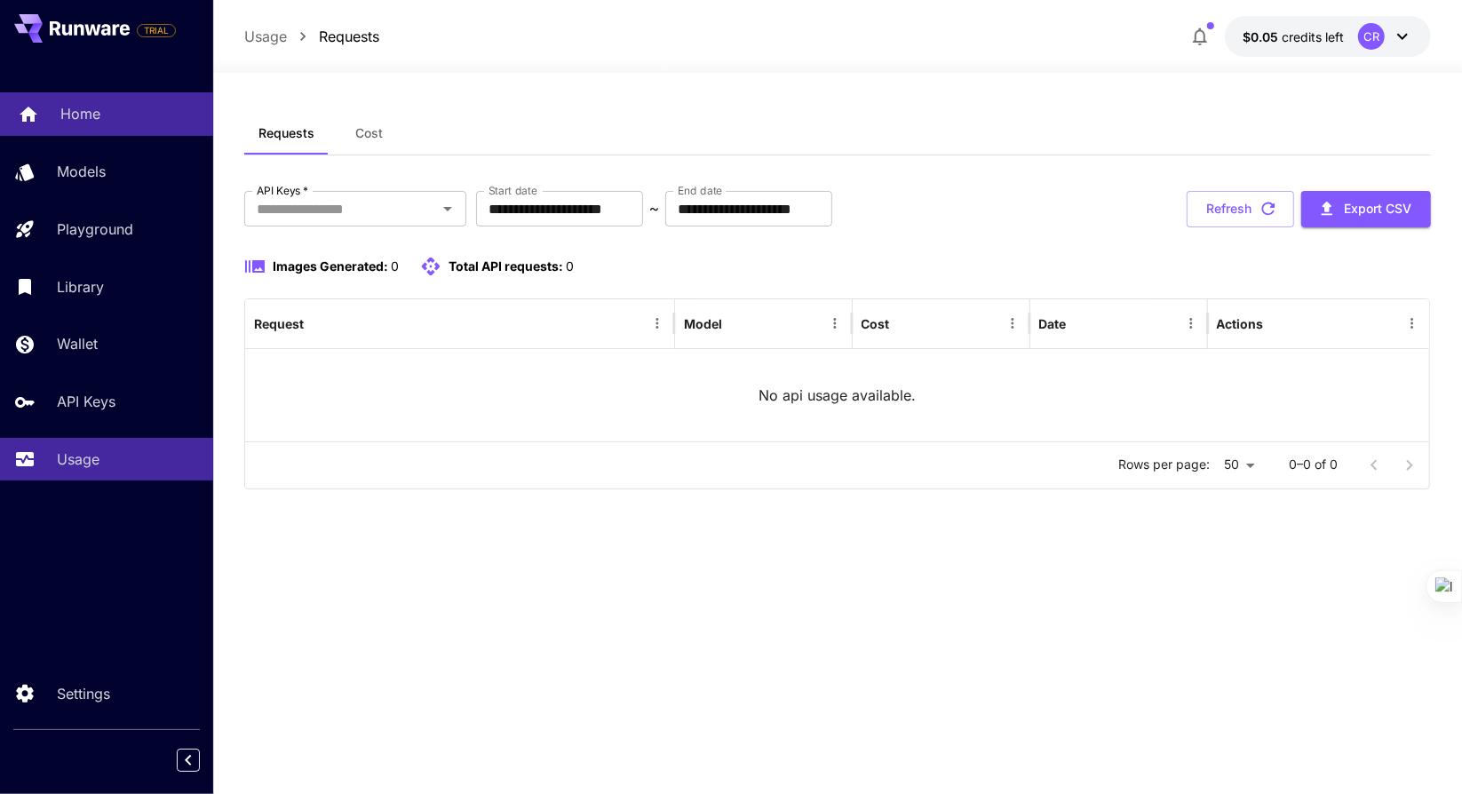
click at [100, 108] on p "Home" at bounding box center [80, 113] width 40 height 21
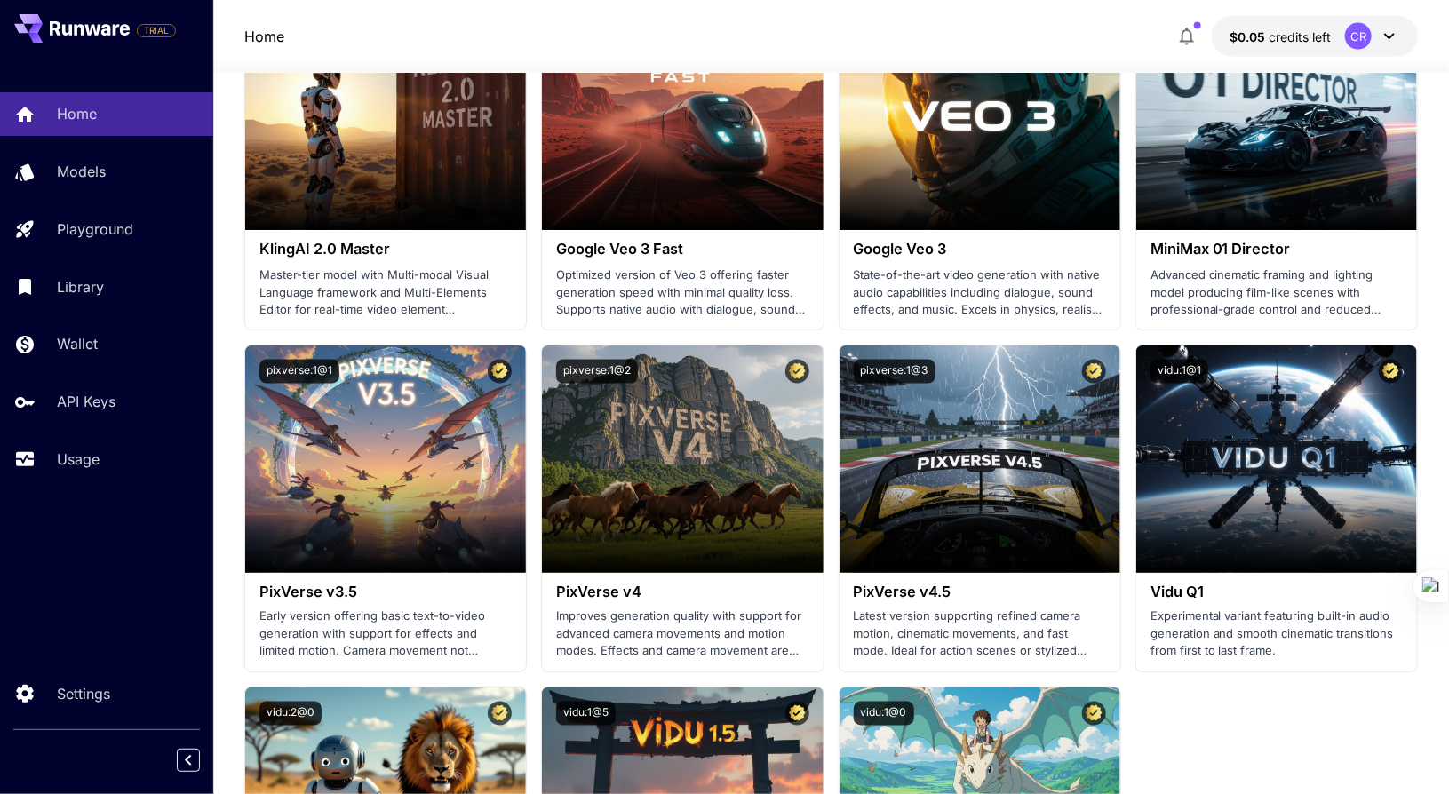
scroll to position [1333, 0]
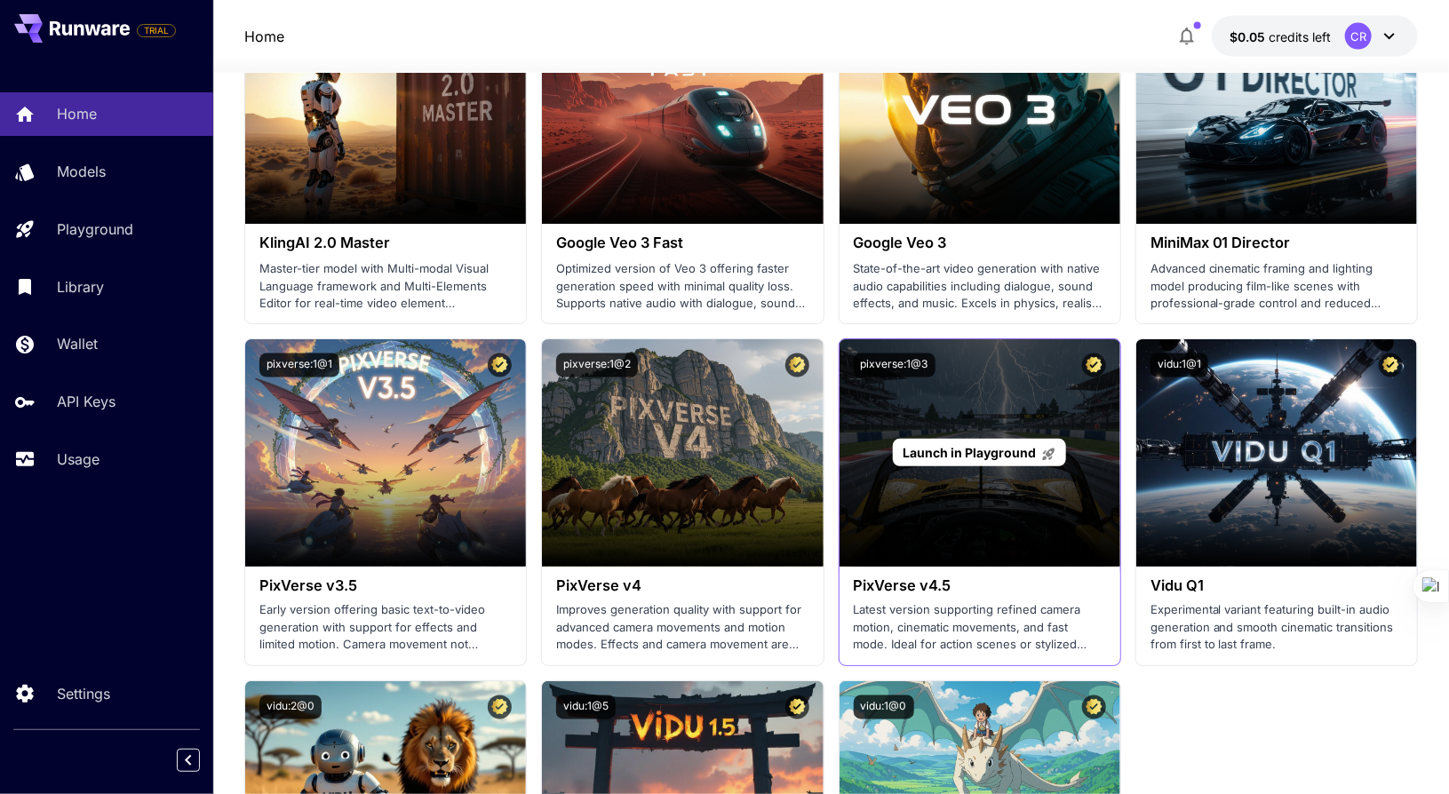
click at [1063, 453] on div "Launch in Playground" at bounding box center [979, 453] width 173 height 28
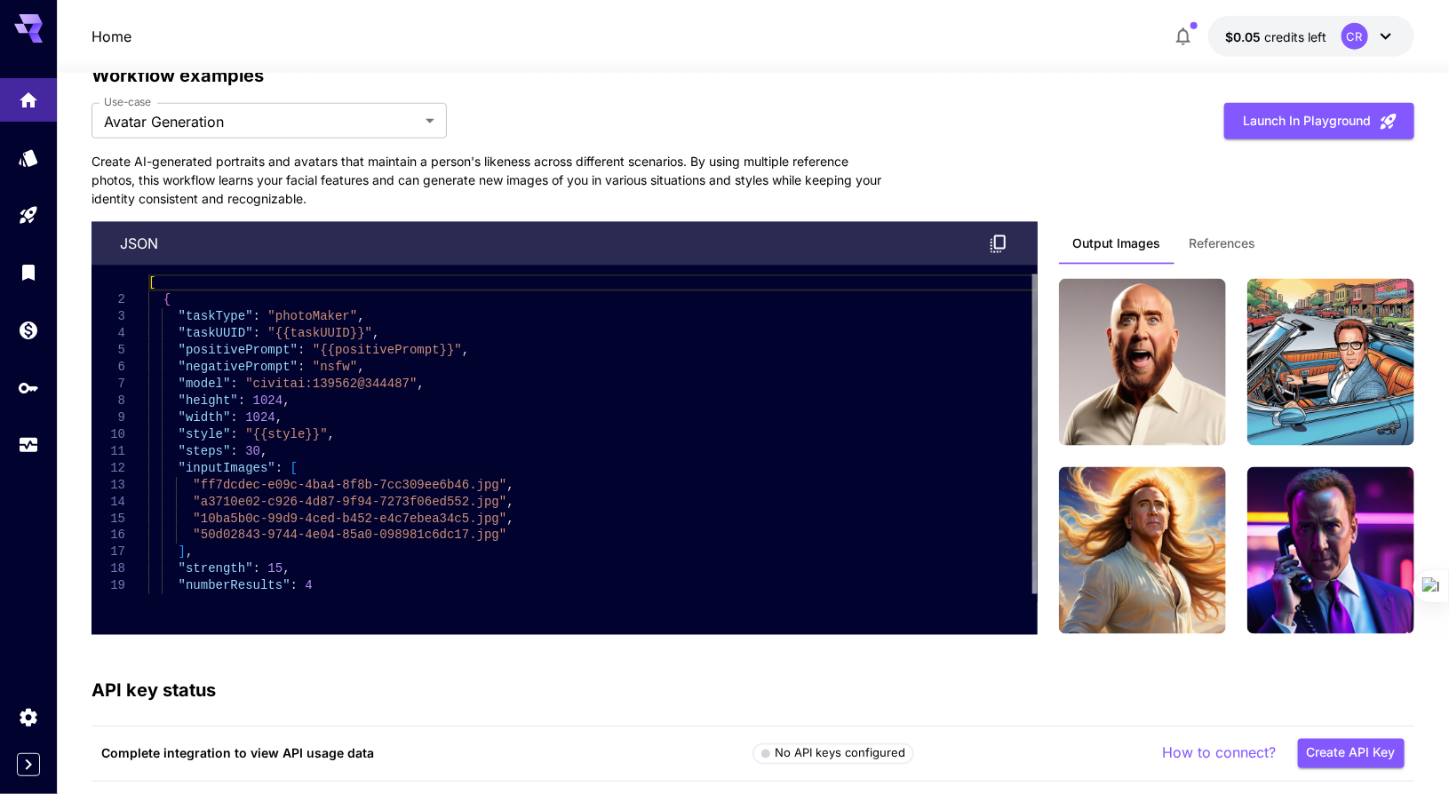
scroll to position [4531, 0]
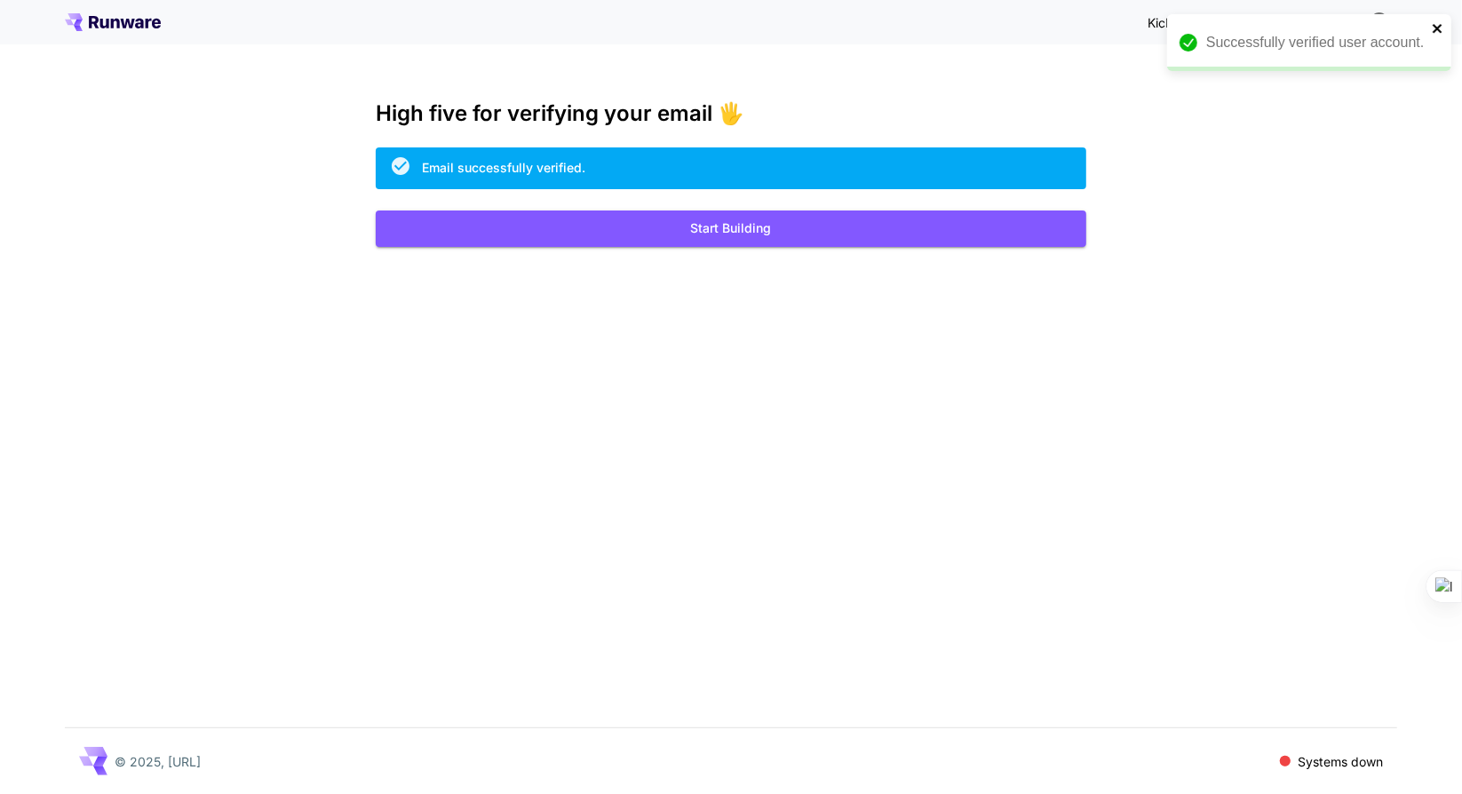
click at [1439, 23] on icon "close" at bounding box center [1438, 28] width 12 height 14
click at [791, 232] on button "Start Building" at bounding box center [731, 229] width 711 height 36
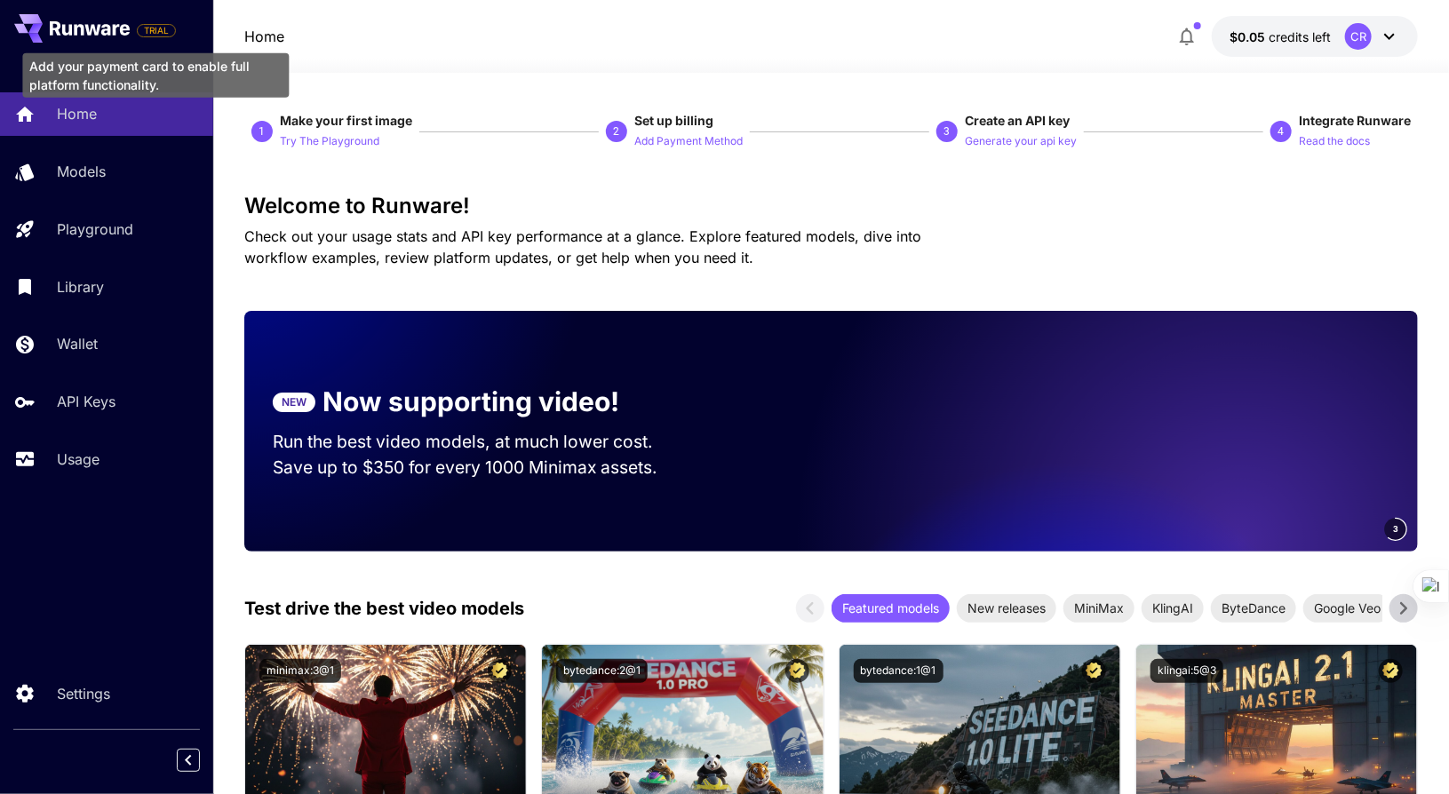
click at [146, 34] on span "TRIAL" at bounding box center [156, 30] width 37 height 13
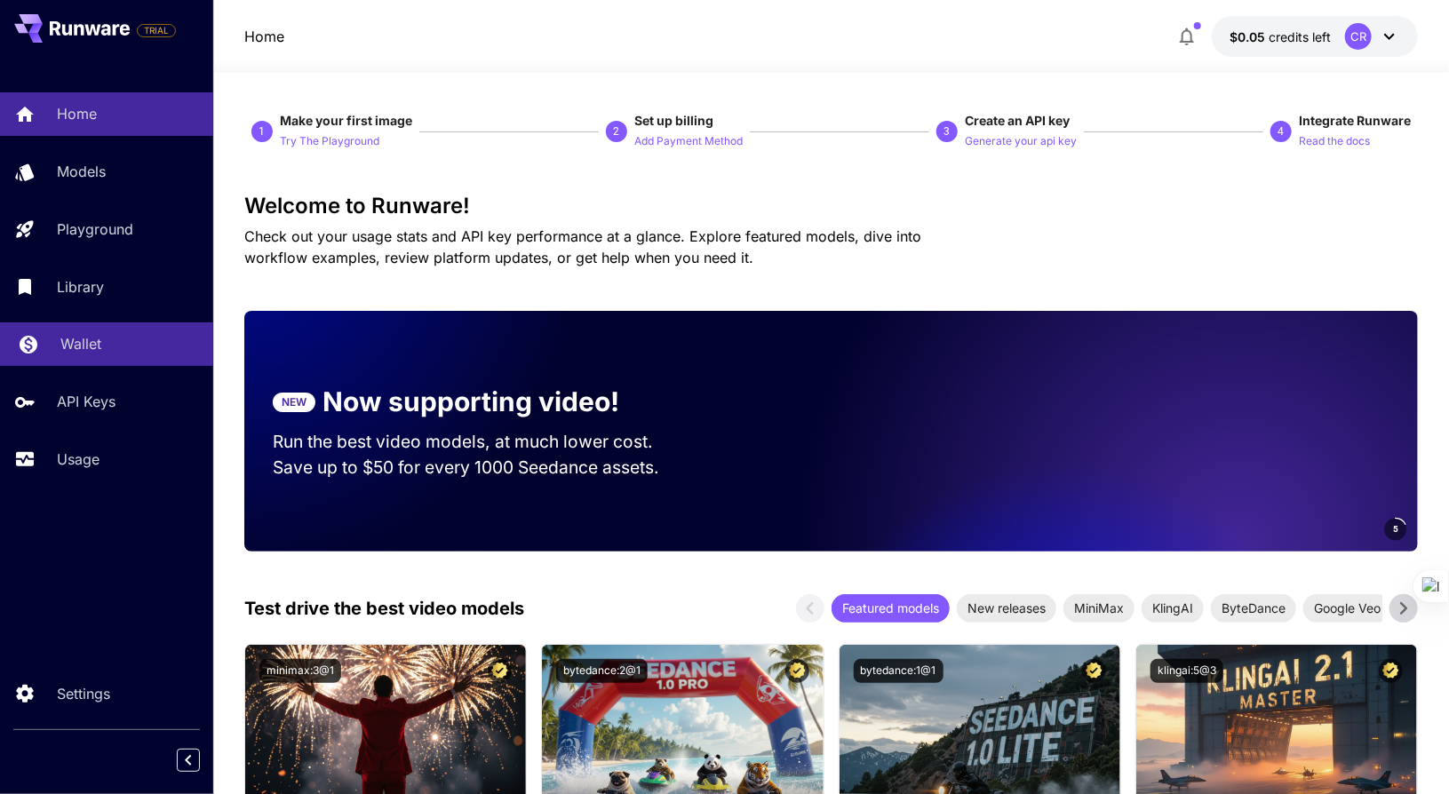
click at [86, 341] on p "Wallet" at bounding box center [80, 343] width 41 height 21
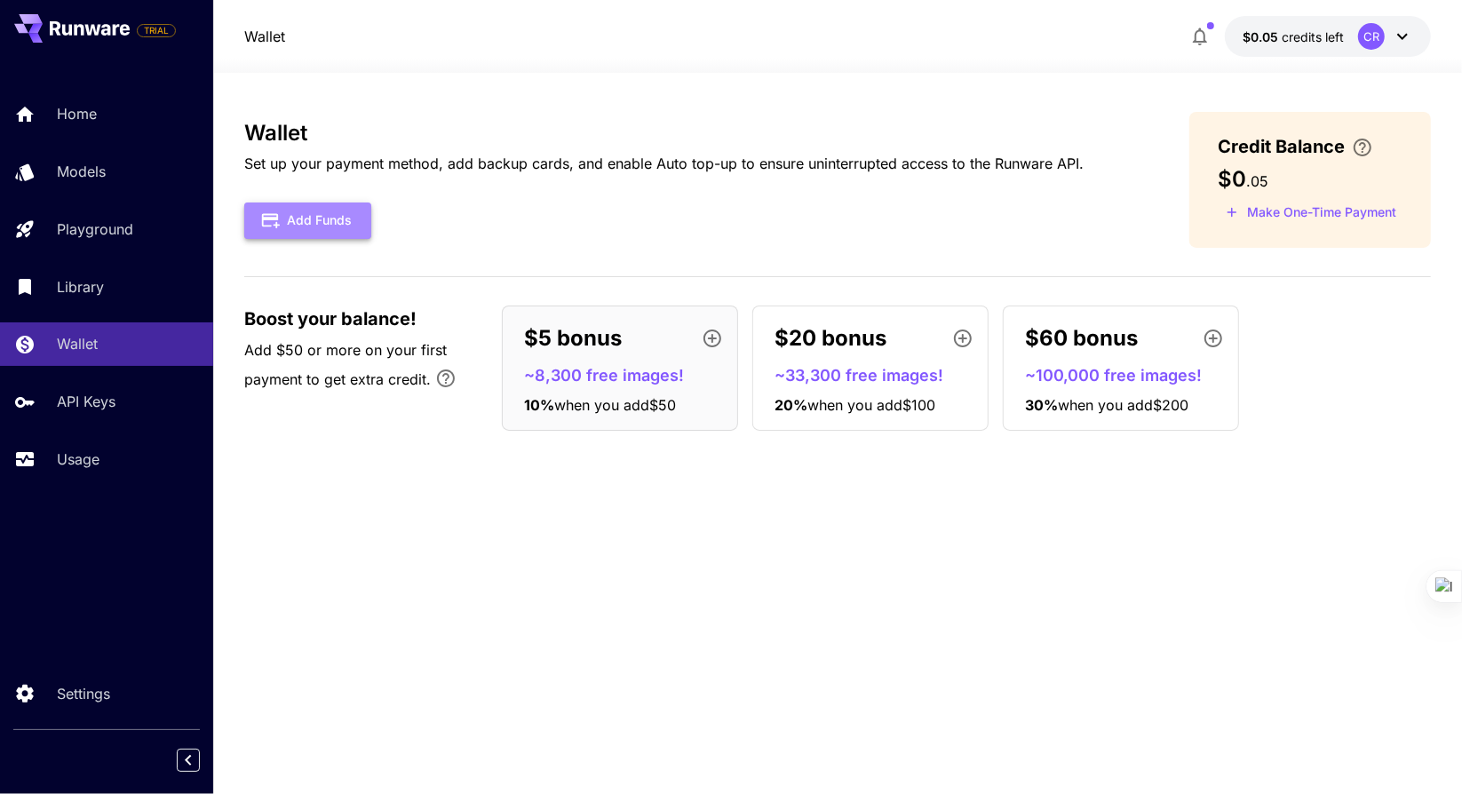
click at [290, 211] on button "Add Funds" at bounding box center [307, 221] width 127 height 36
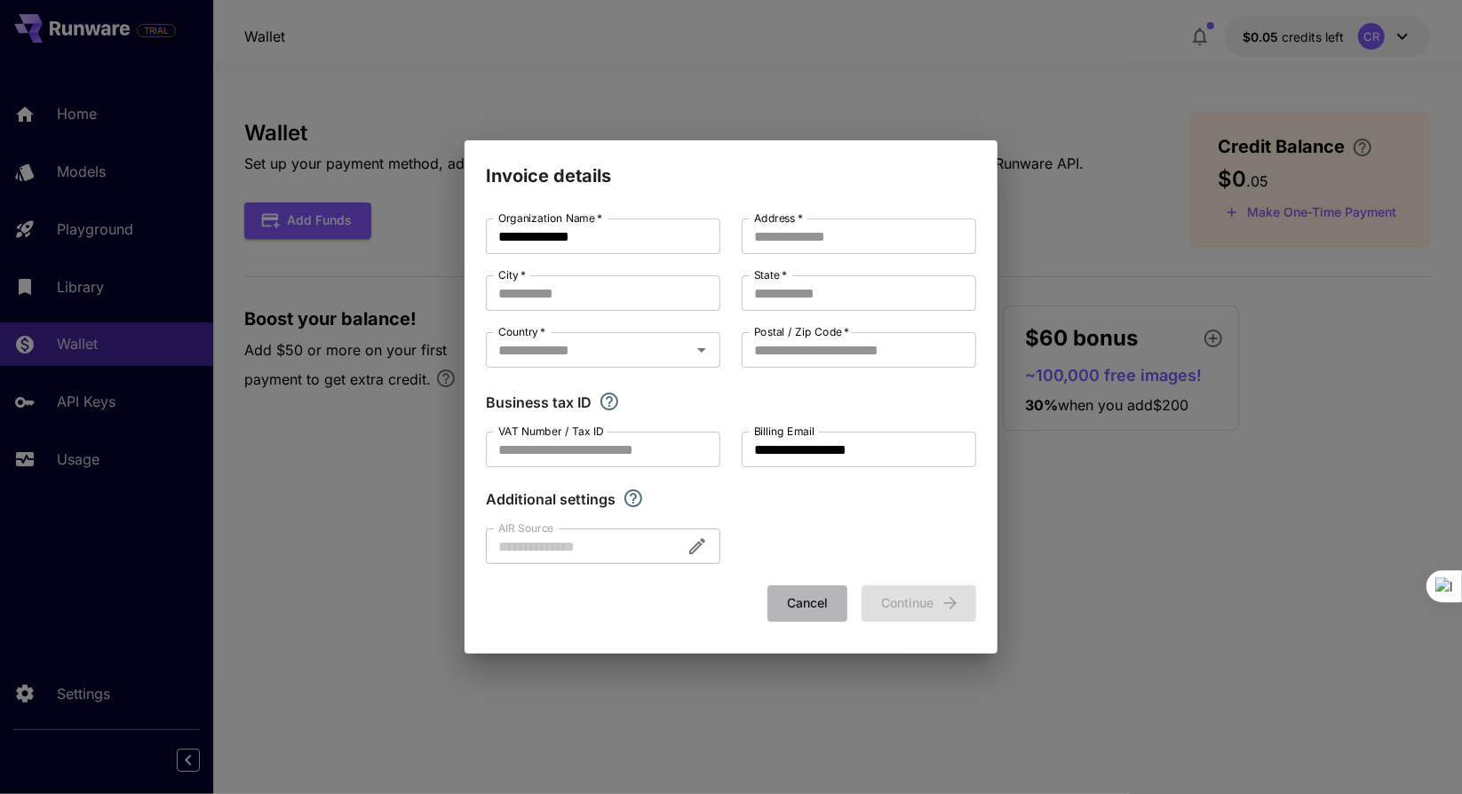
click at [790, 601] on button "Cancel" at bounding box center [808, 603] width 80 height 36
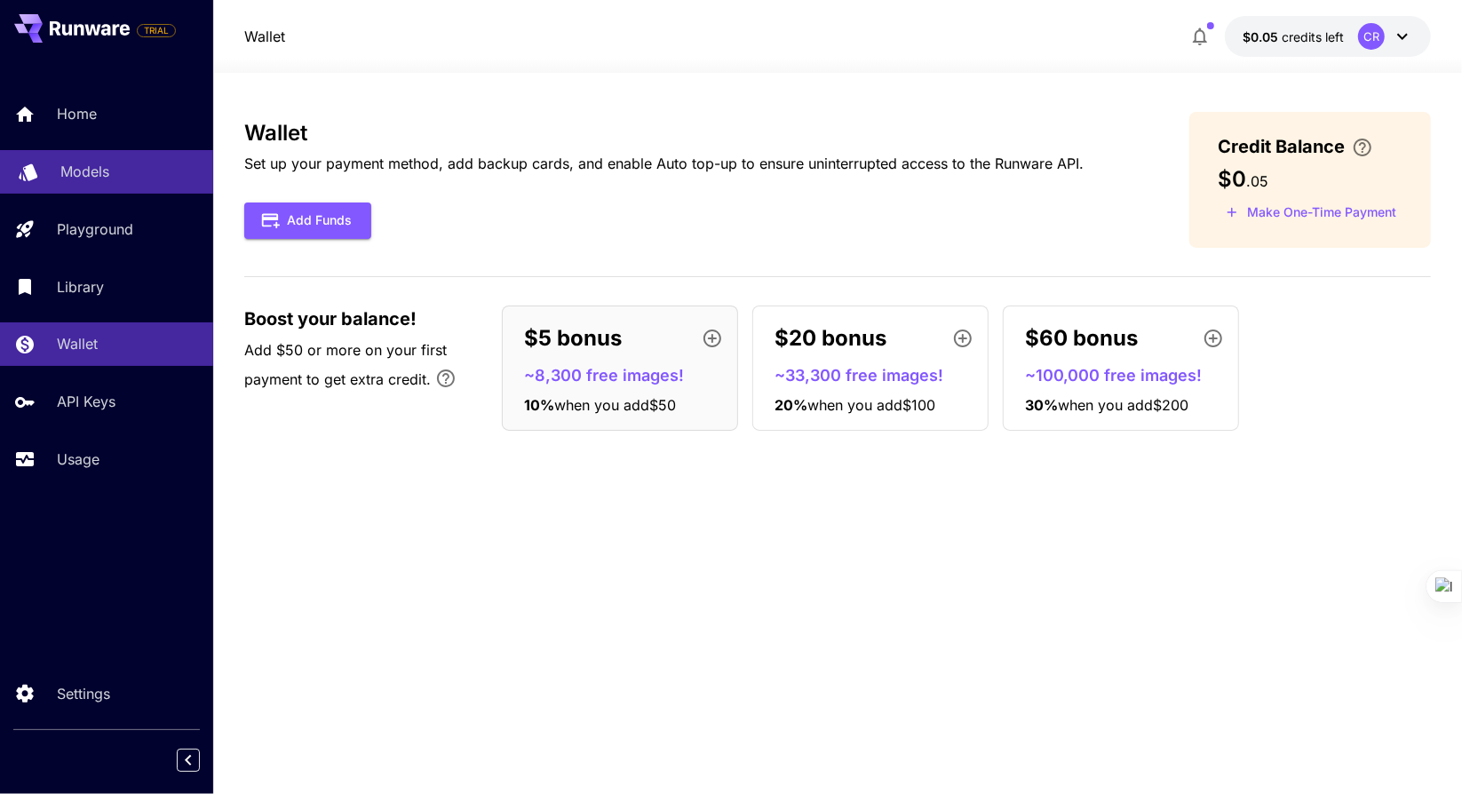
click at [90, 176] on p "Models" at bounding box center [84, 171] width 49 height 21
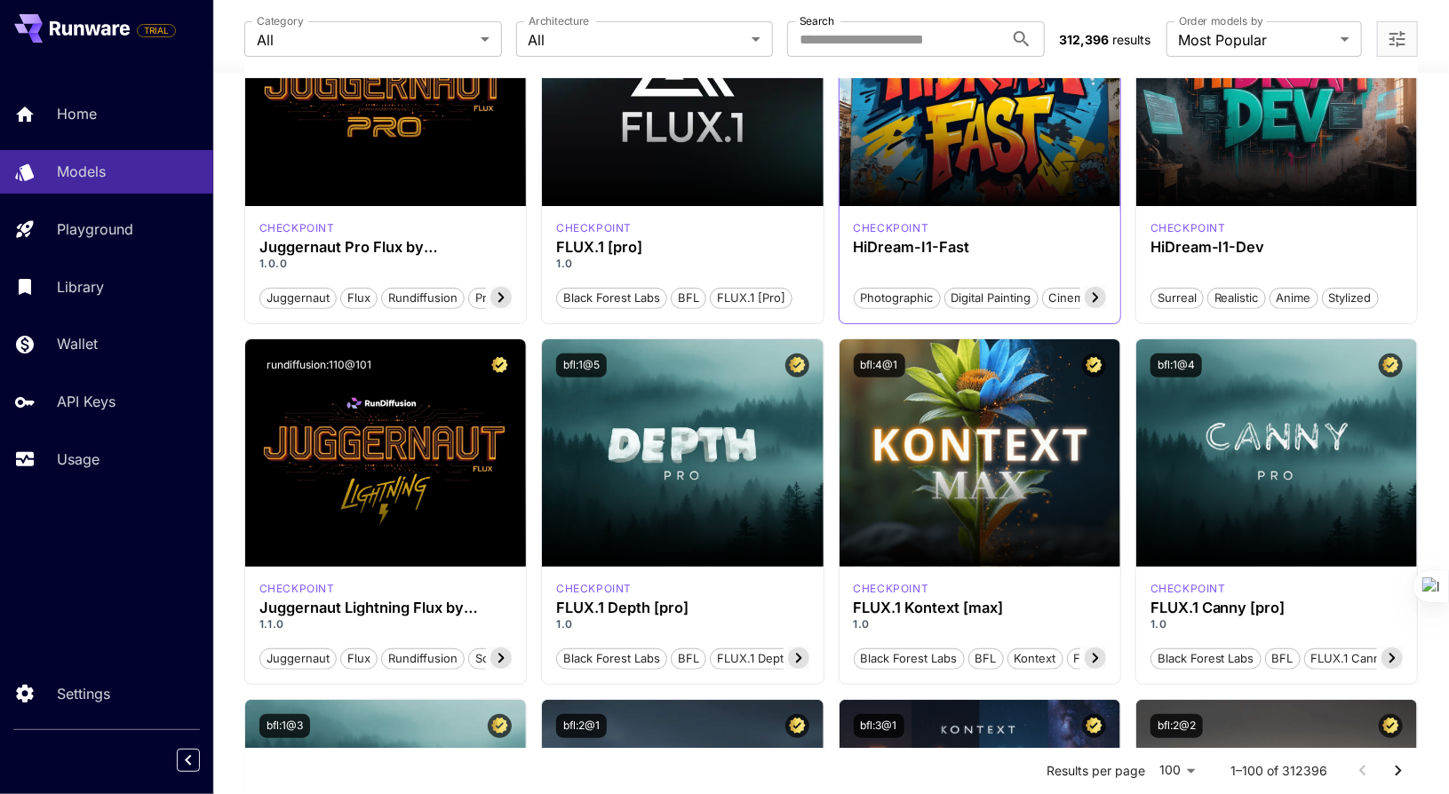
scroll to position [267, 0]
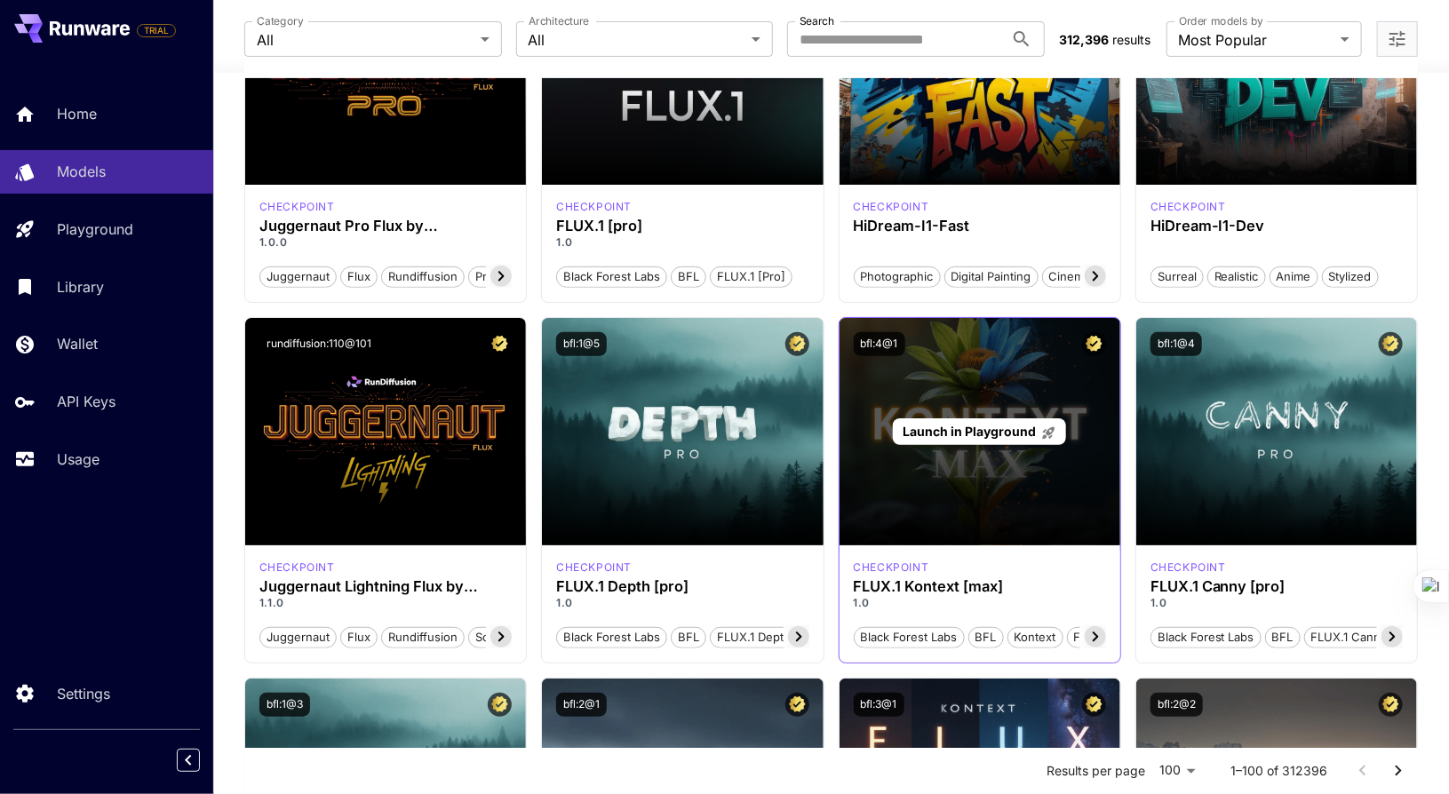
click at [879, 477] on div "Launch in Playground" at bounding box center [980, 431] width 281 height 227
click at [929, 505] on div "Launch in Playground" at bounding box center [980, 431] width 281 height 227
click at [987, 432] on span "Launch in Playground" at bounding box center [969, 431] width 133 height 15
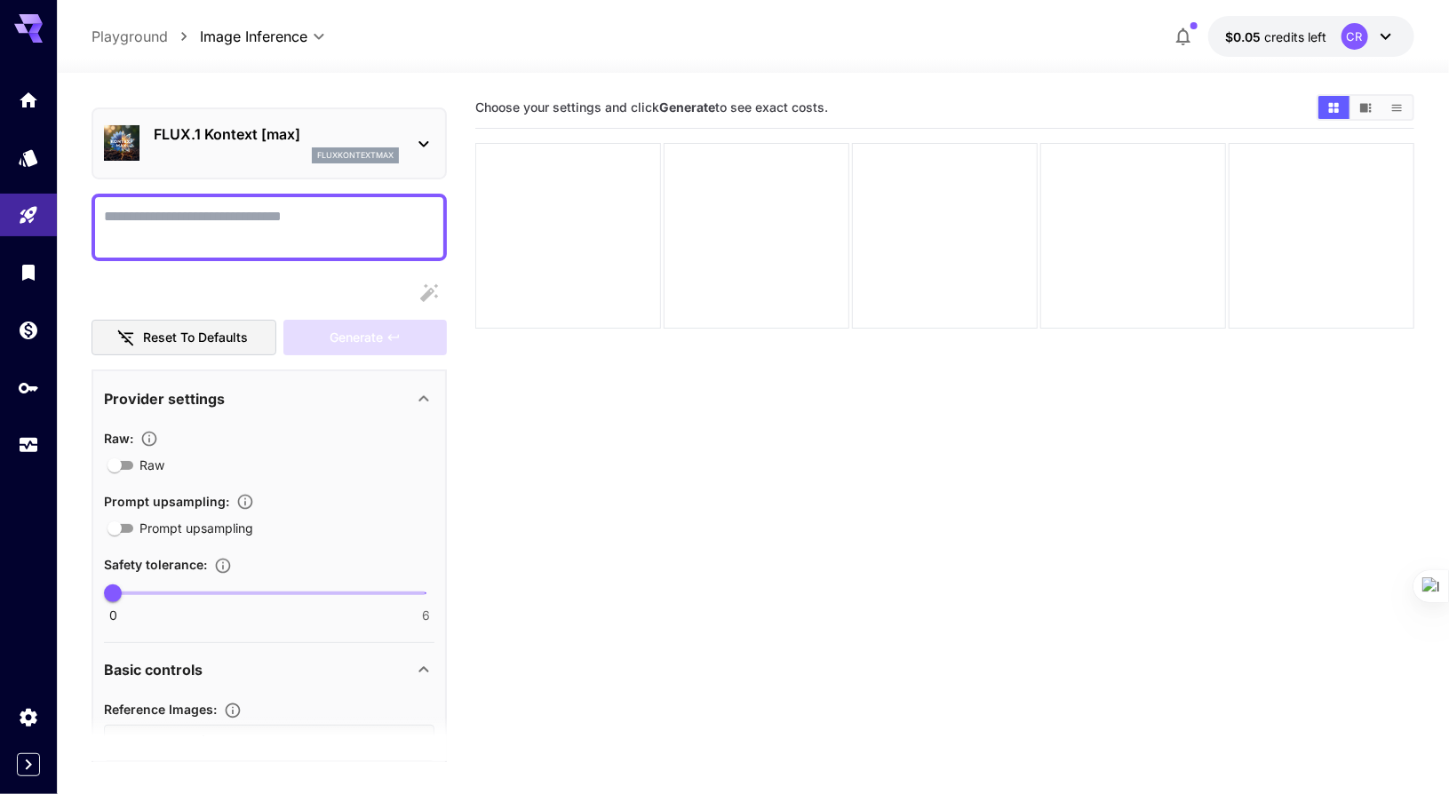
scroll to position [89, 0]
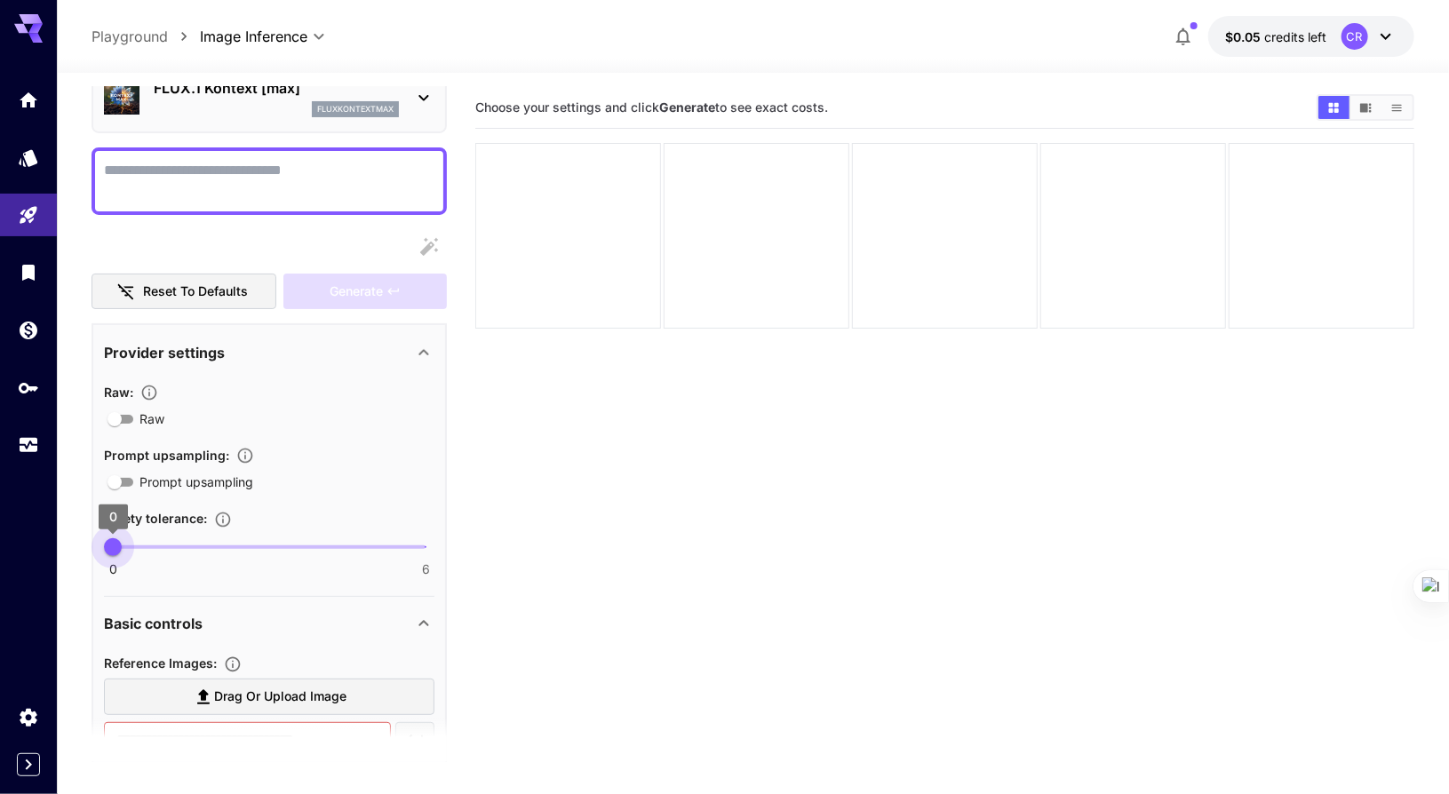
type input "*"
drag, startPoint x: 111, startPoint y: 548, endPoint x: 141, endPoint y: 594, distance: 55.2
click at [141, 594] on section "Provider settings Raw : Raw Prompt upsampling : Prompt upsampling Safety tolera…" at bounding box center [269, 460] width 330 height 271
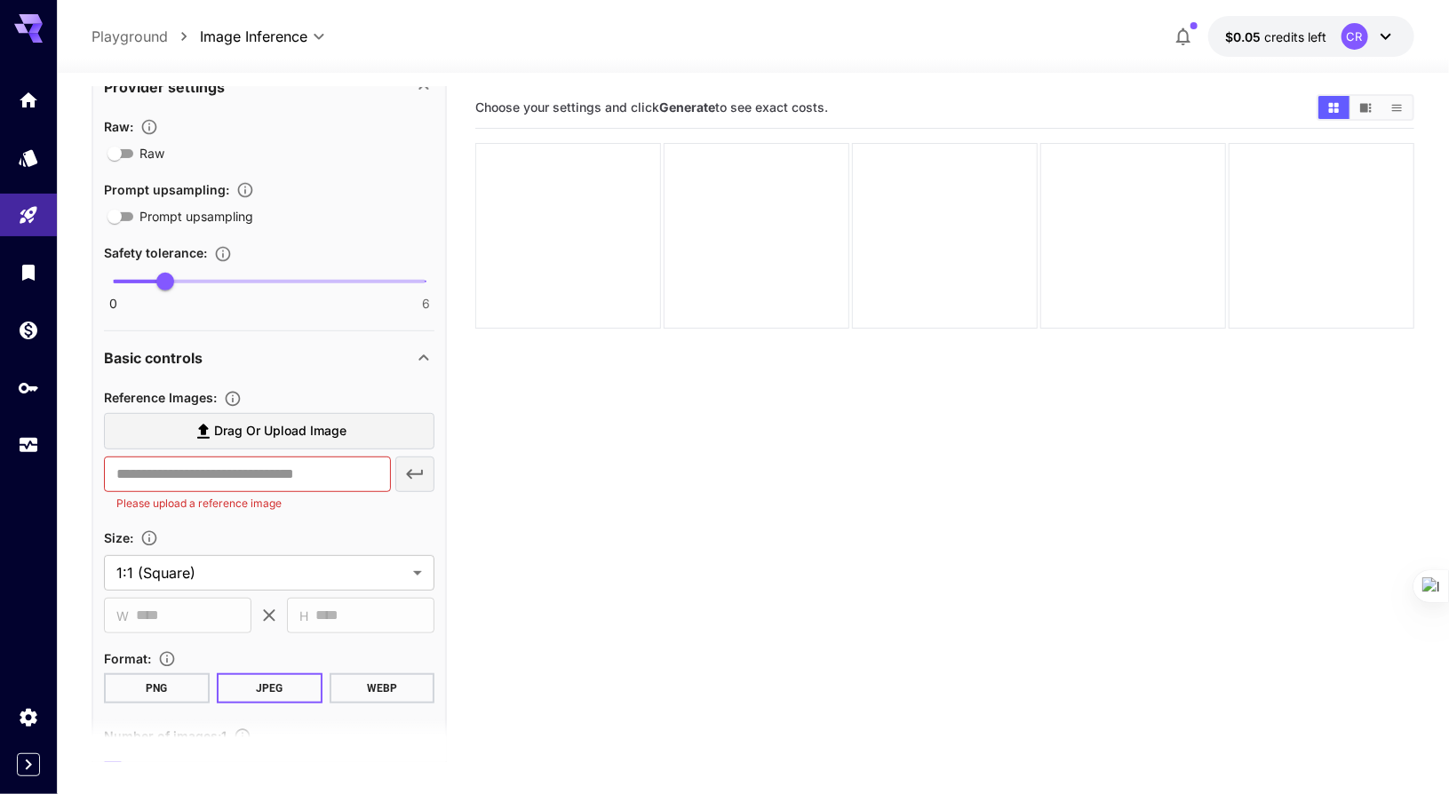
scroll to position [355, 0]
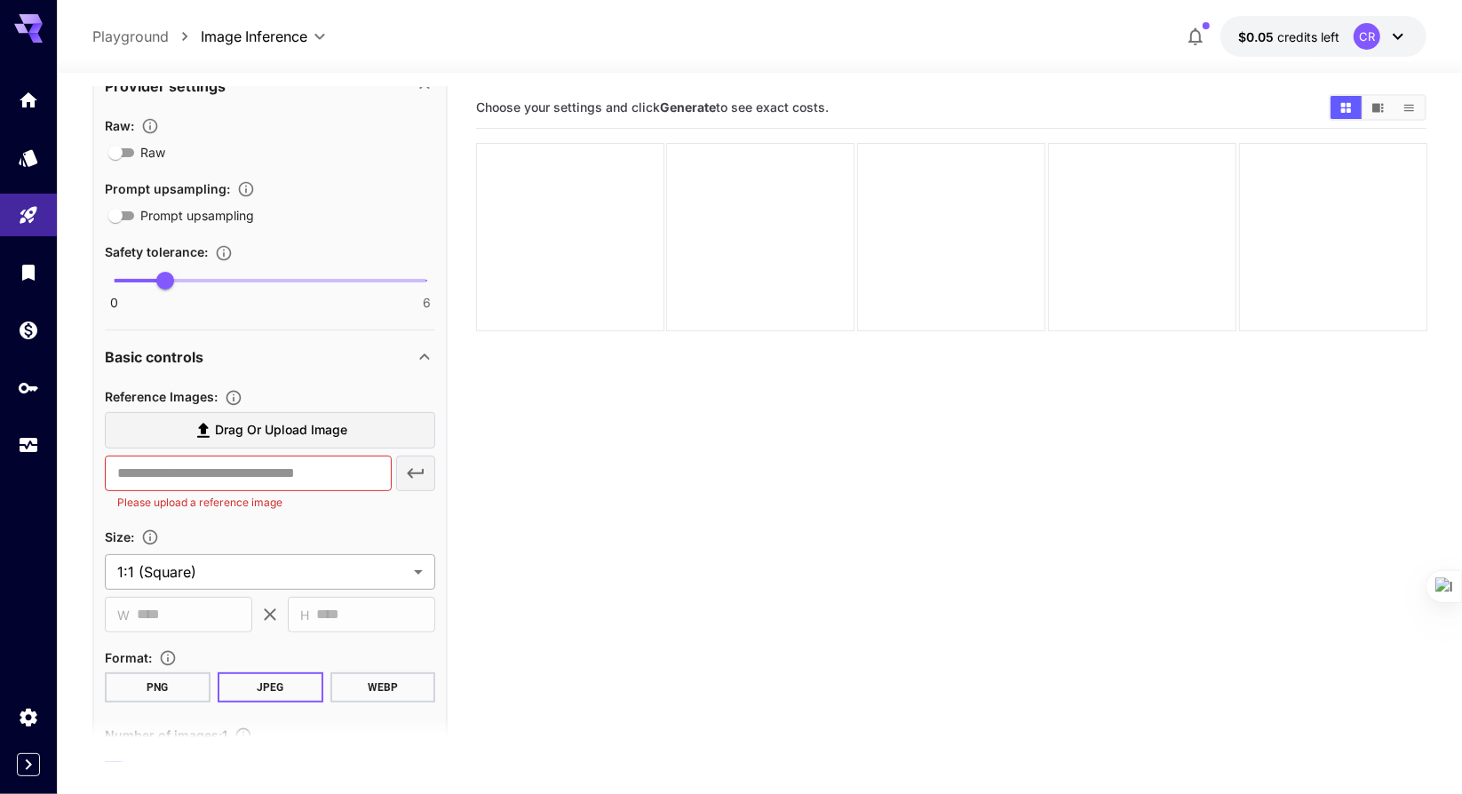
click at [129, 582] on body "**********" at bounding box center [731, 467] width 1462 height 935
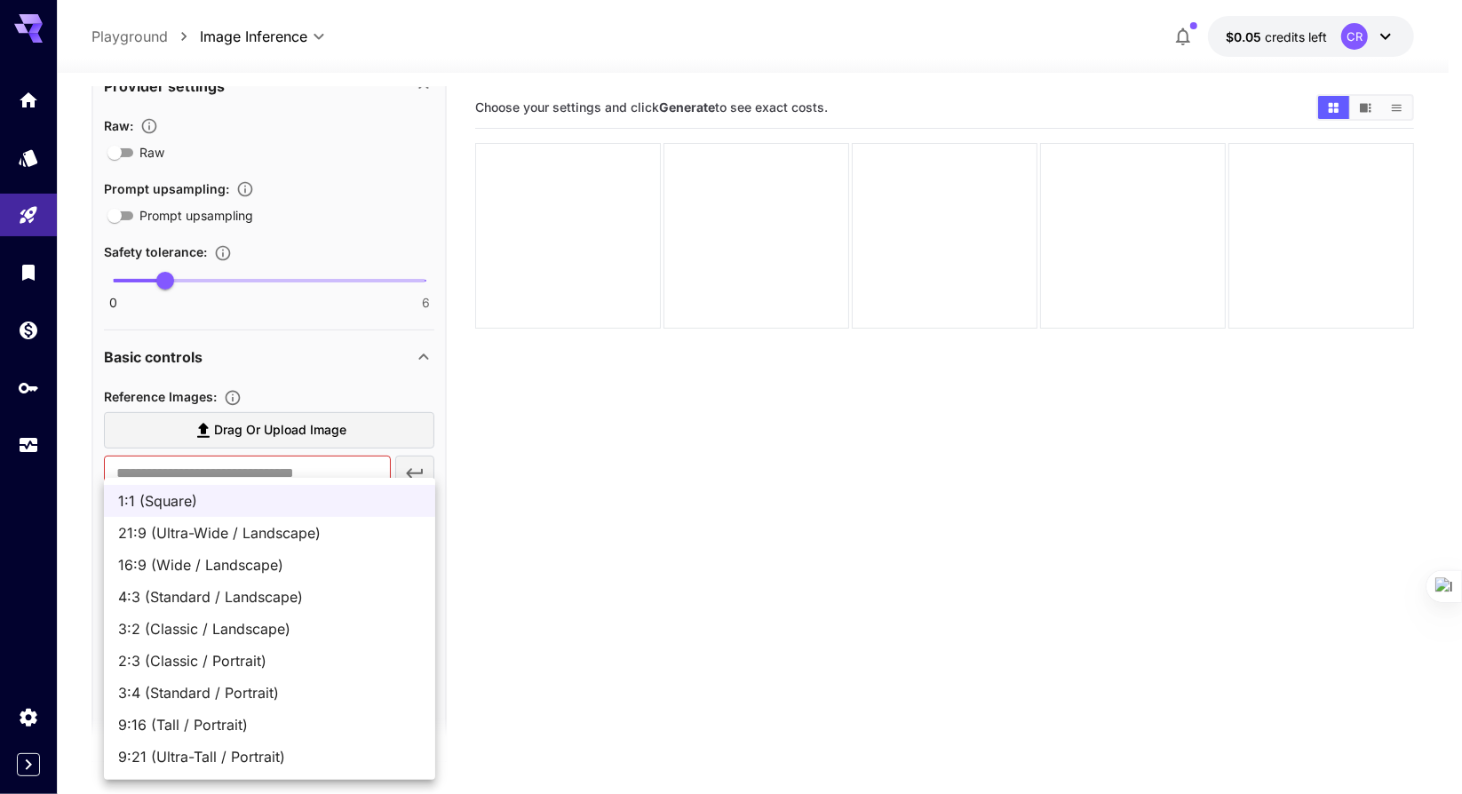
click at [172, 559] on span "16:9 (Wide / Landscape)" at bounding box center [269, 564] width 303 height 21
type input "**********"
type input "****"
type input "***"
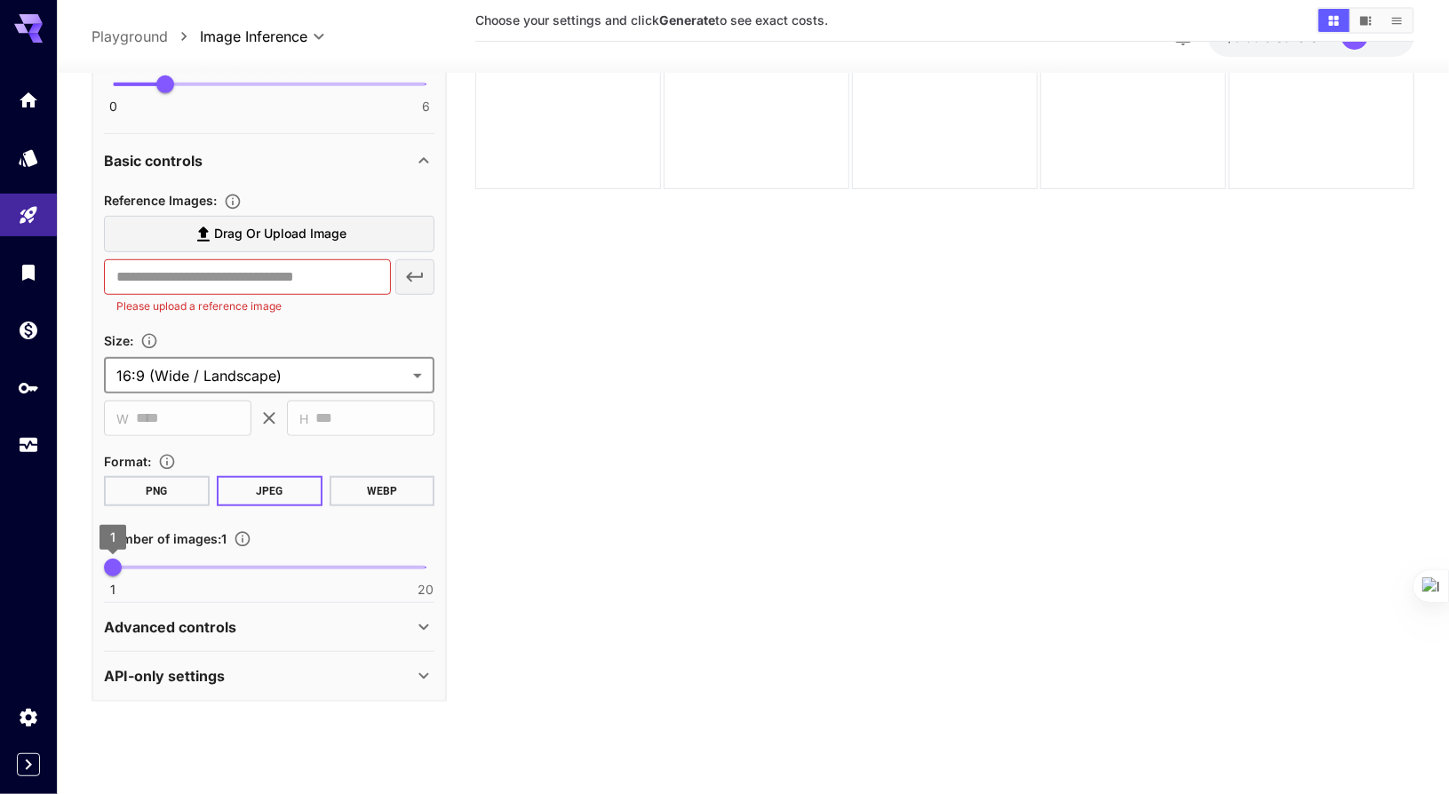
scroll to position [140, 0]
click at [116, 619] on p "Advanced controls" at bounding box center [170, 626] width 132 height 21
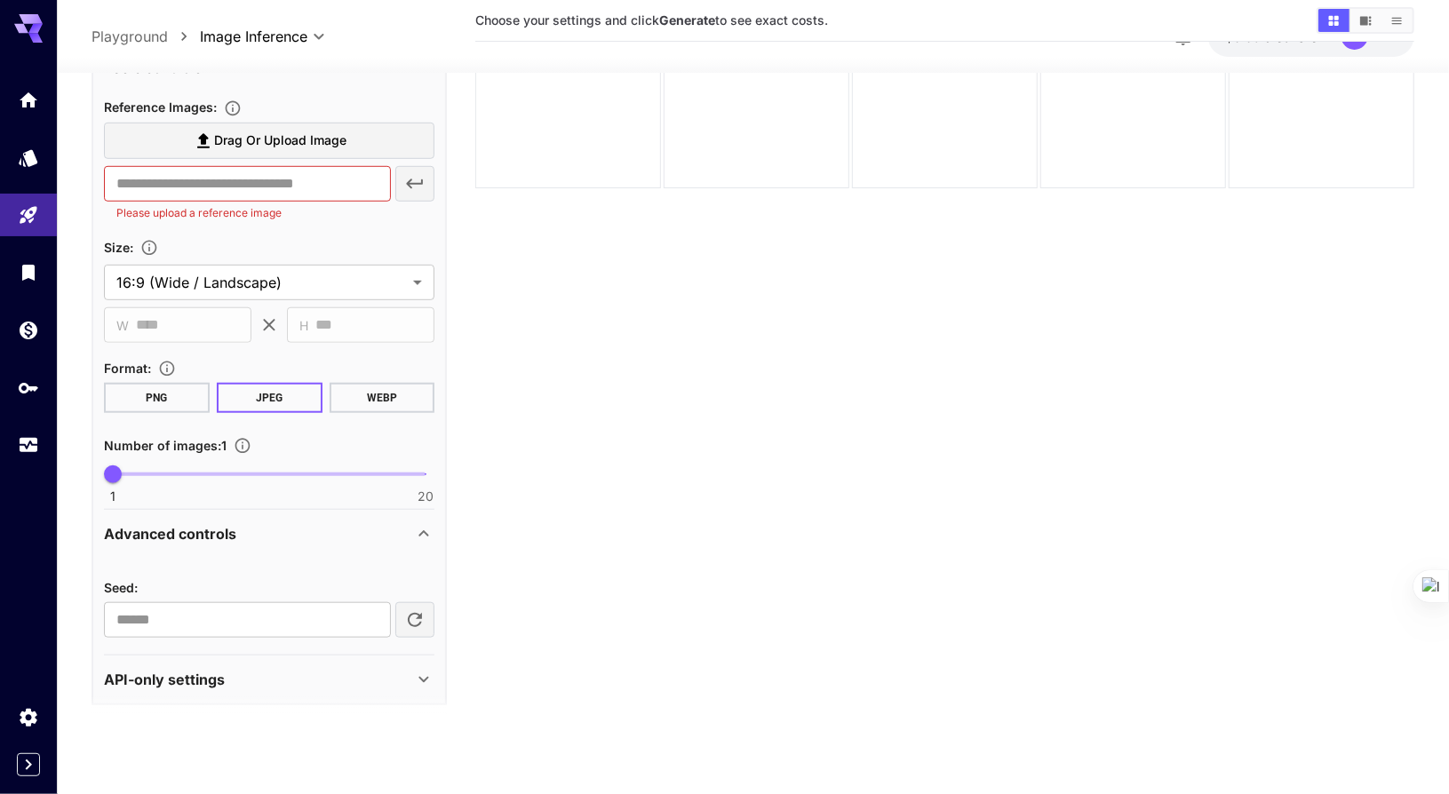
scroll to position [628, 0]
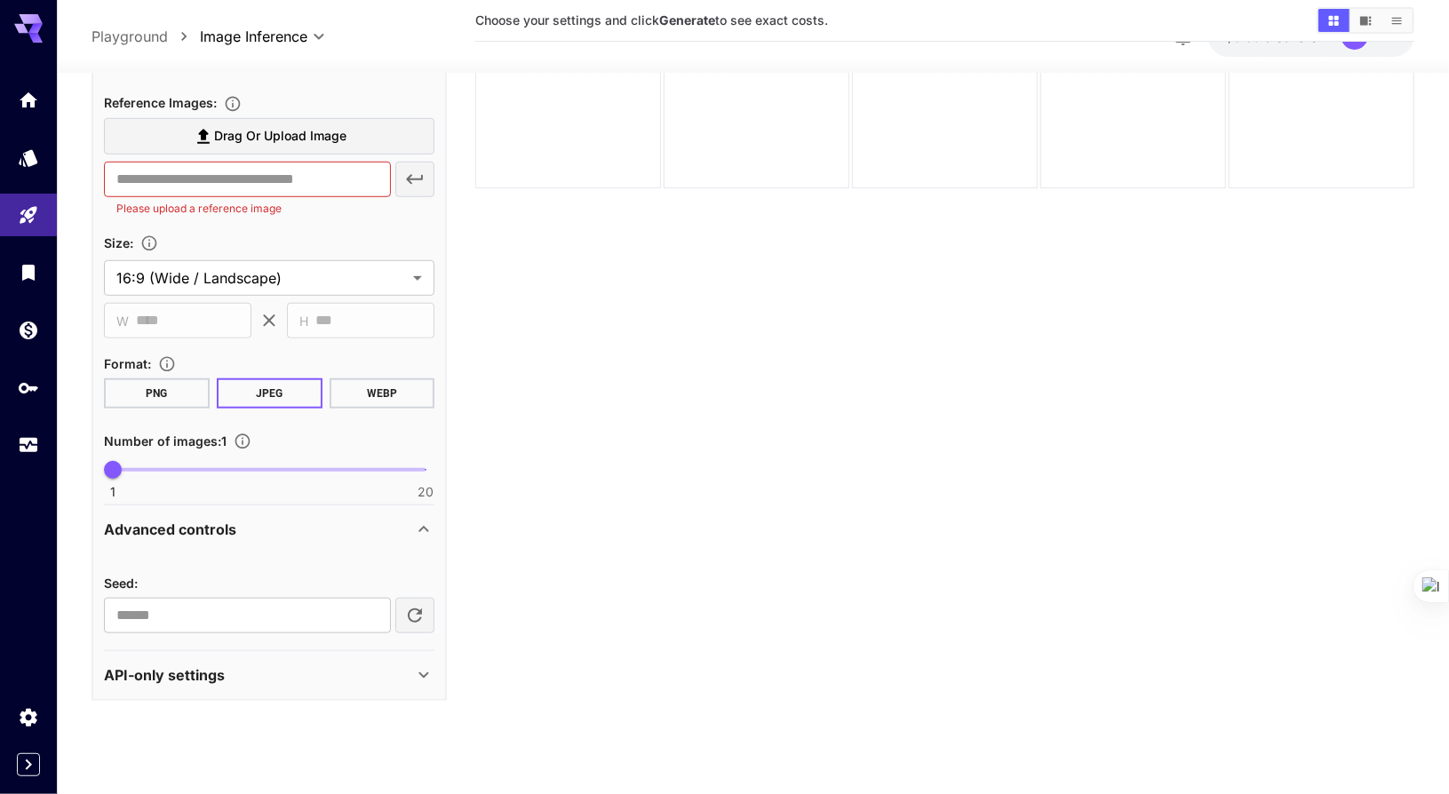
click at [348, 681] on div "API-only settings" at bounding box center [258, 675] width 309 height 21
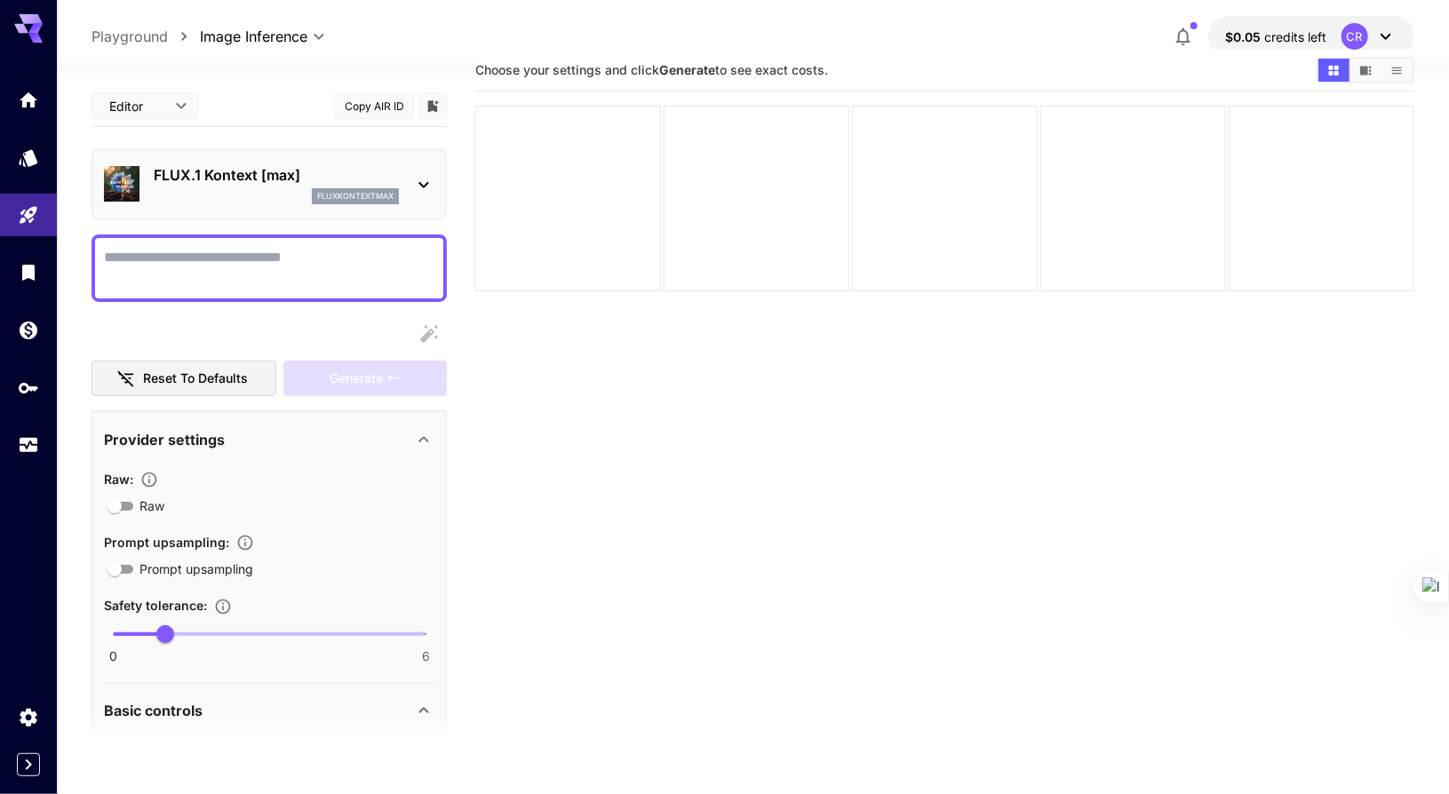
scroll to position [0, 0]
